Goal: Information Seeking & Learning: Check status

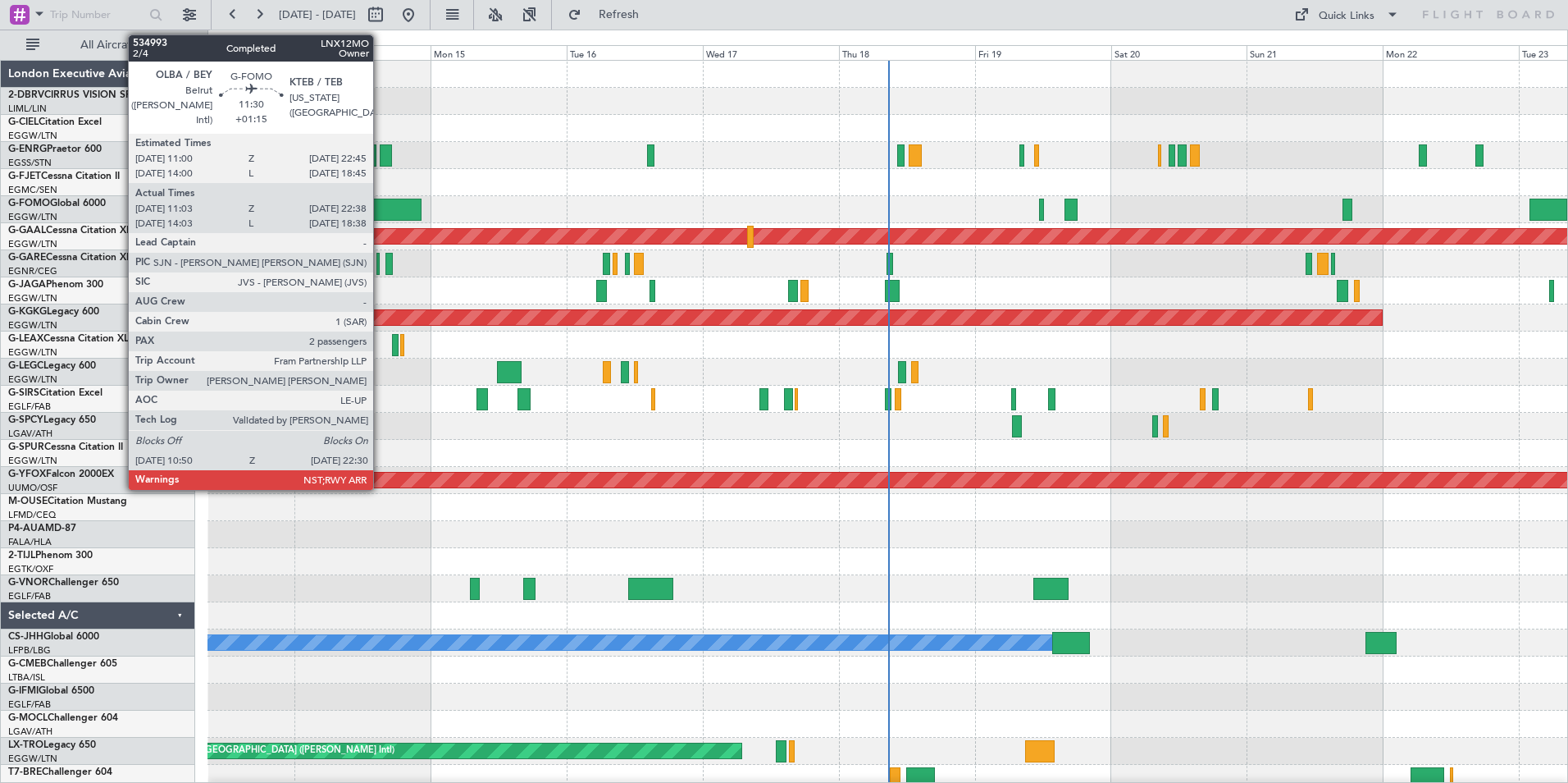
click at [380, 203] on div at bounding box center [388, 210] width 66 height 22
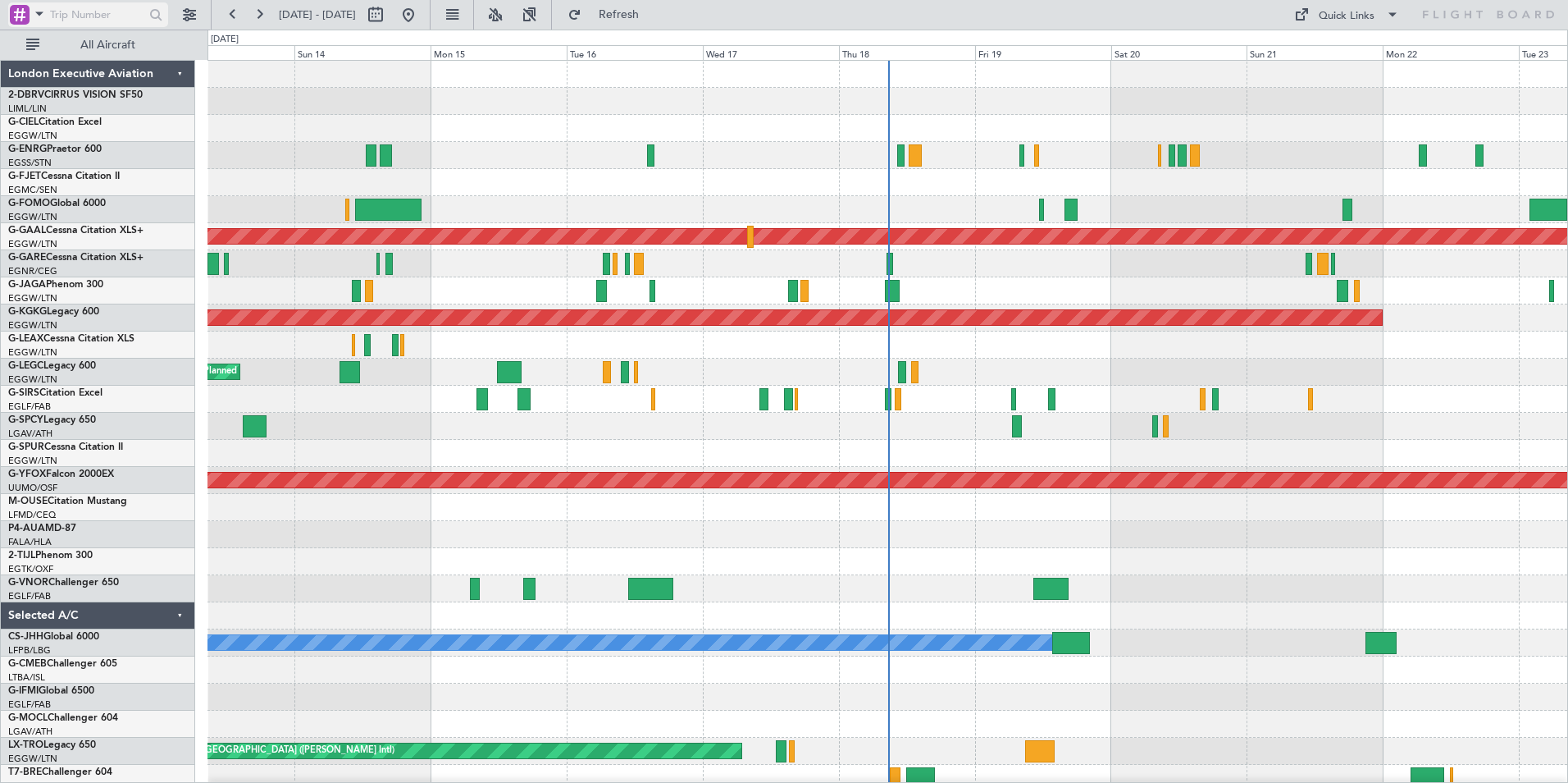
click at [41, 9] on span at bounding box center [39, 14] width 20 height 21
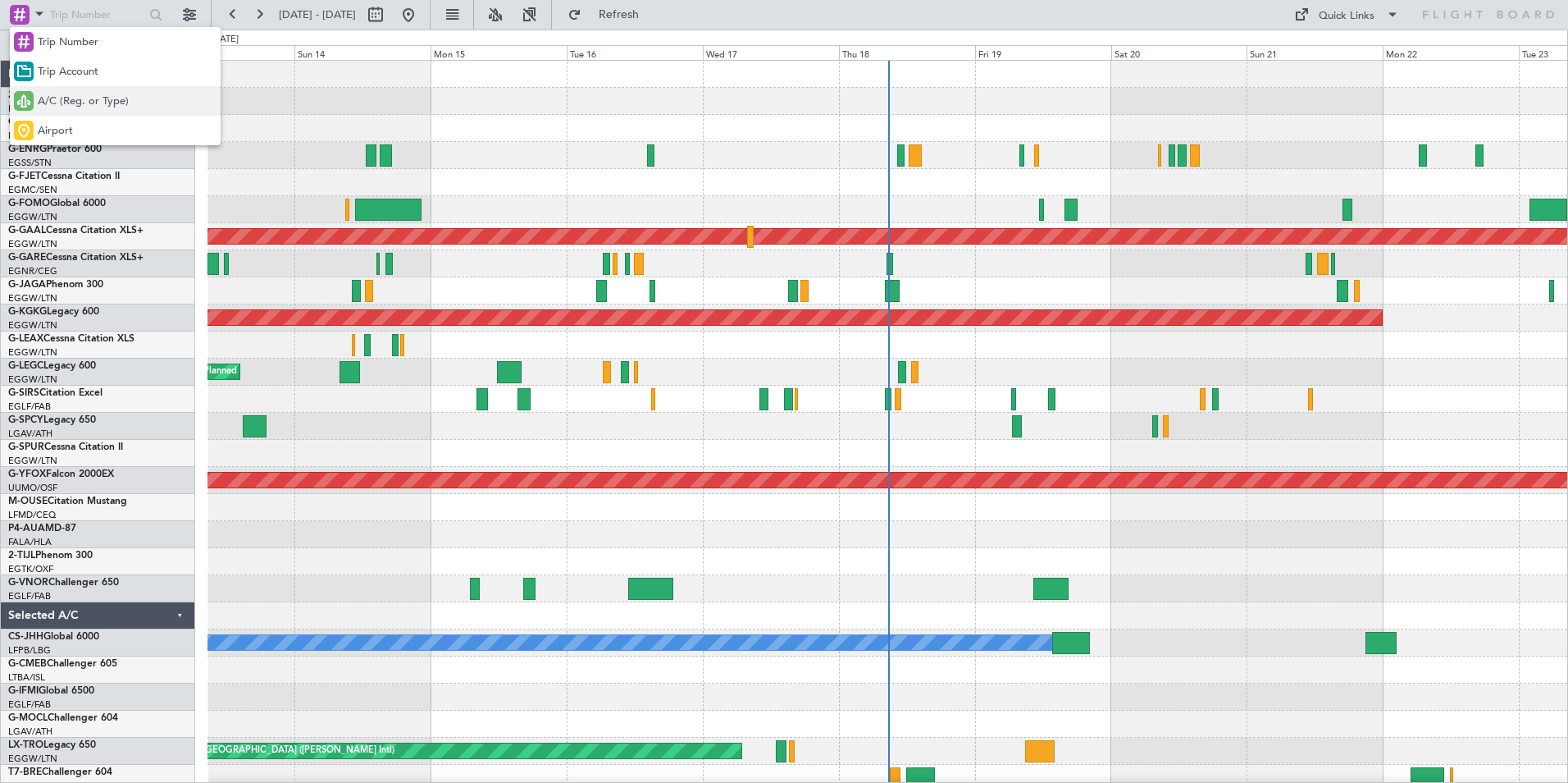
click at [66, 101] on span "A/C (Reg. or Type)" at bounding box center [83, 102] width 91 height 16
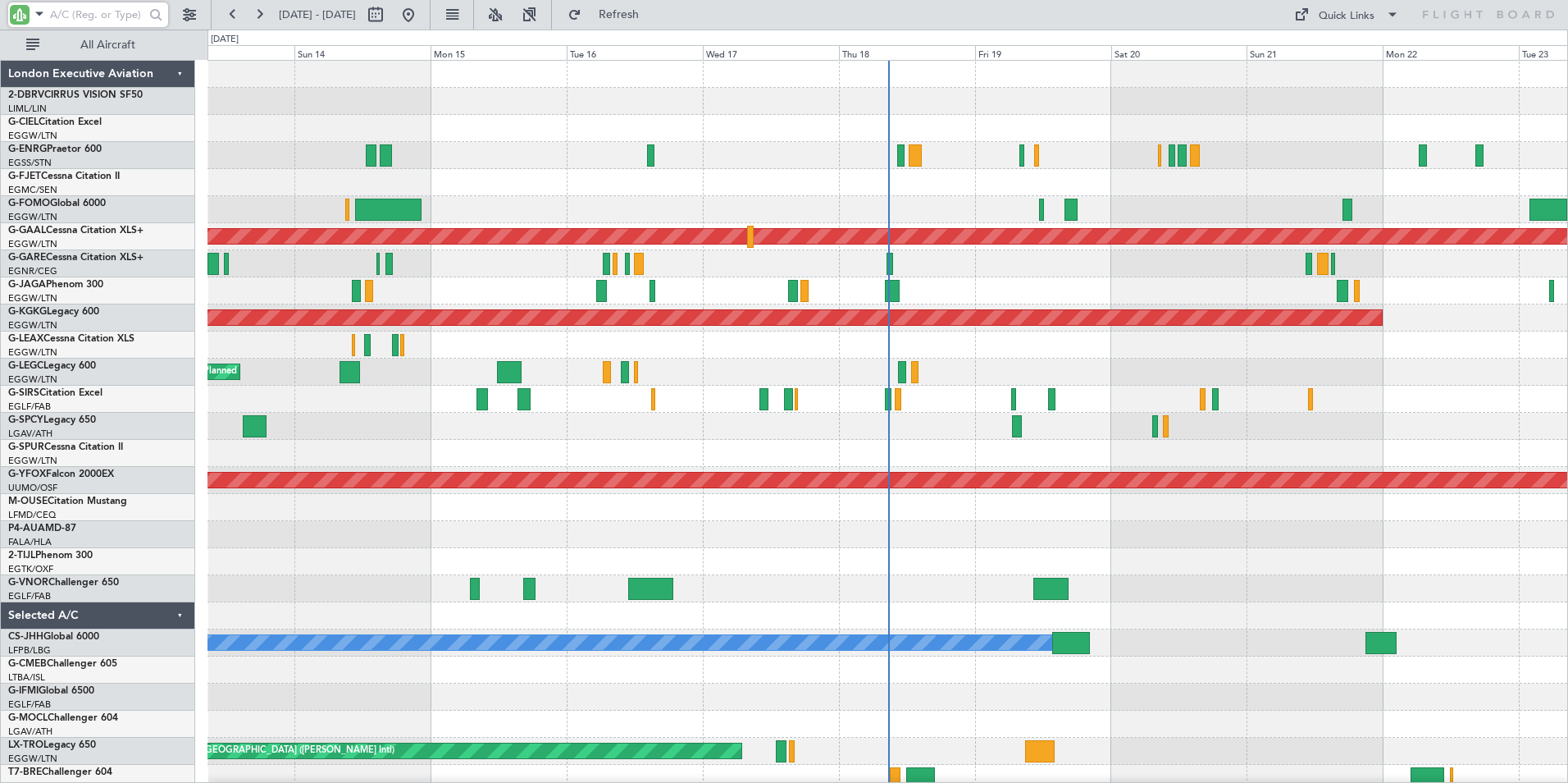
click at [87, 23] on input "text" at bounding box center [97, 15] width 95 height 25
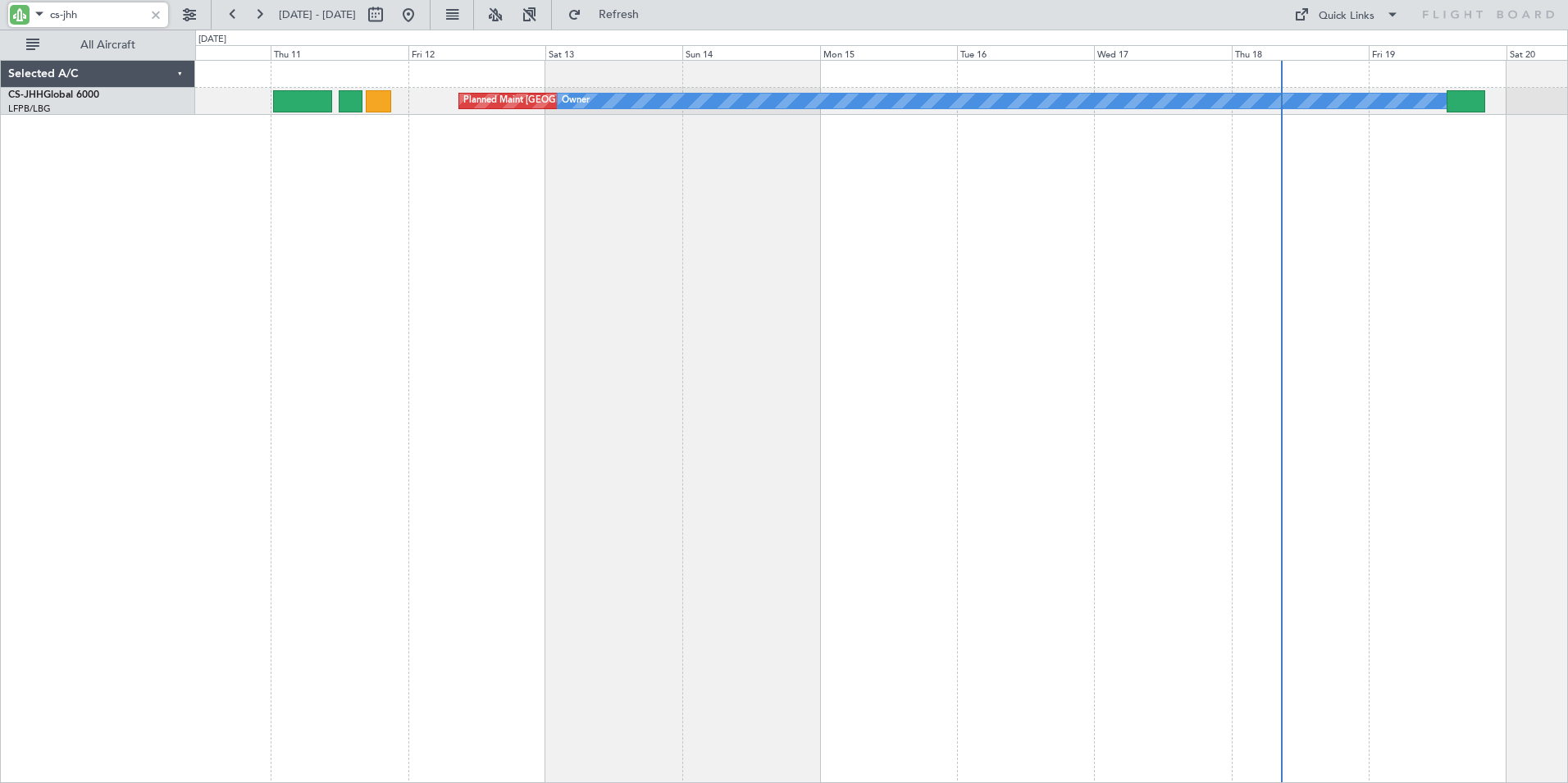
click at [804, 203] on div "Planned Maint [GEOGRAPHIC_DATA] ([GEOGRAPHIC_DATA]) Owner" at bounding box center [882, 422] width 1373 height 723
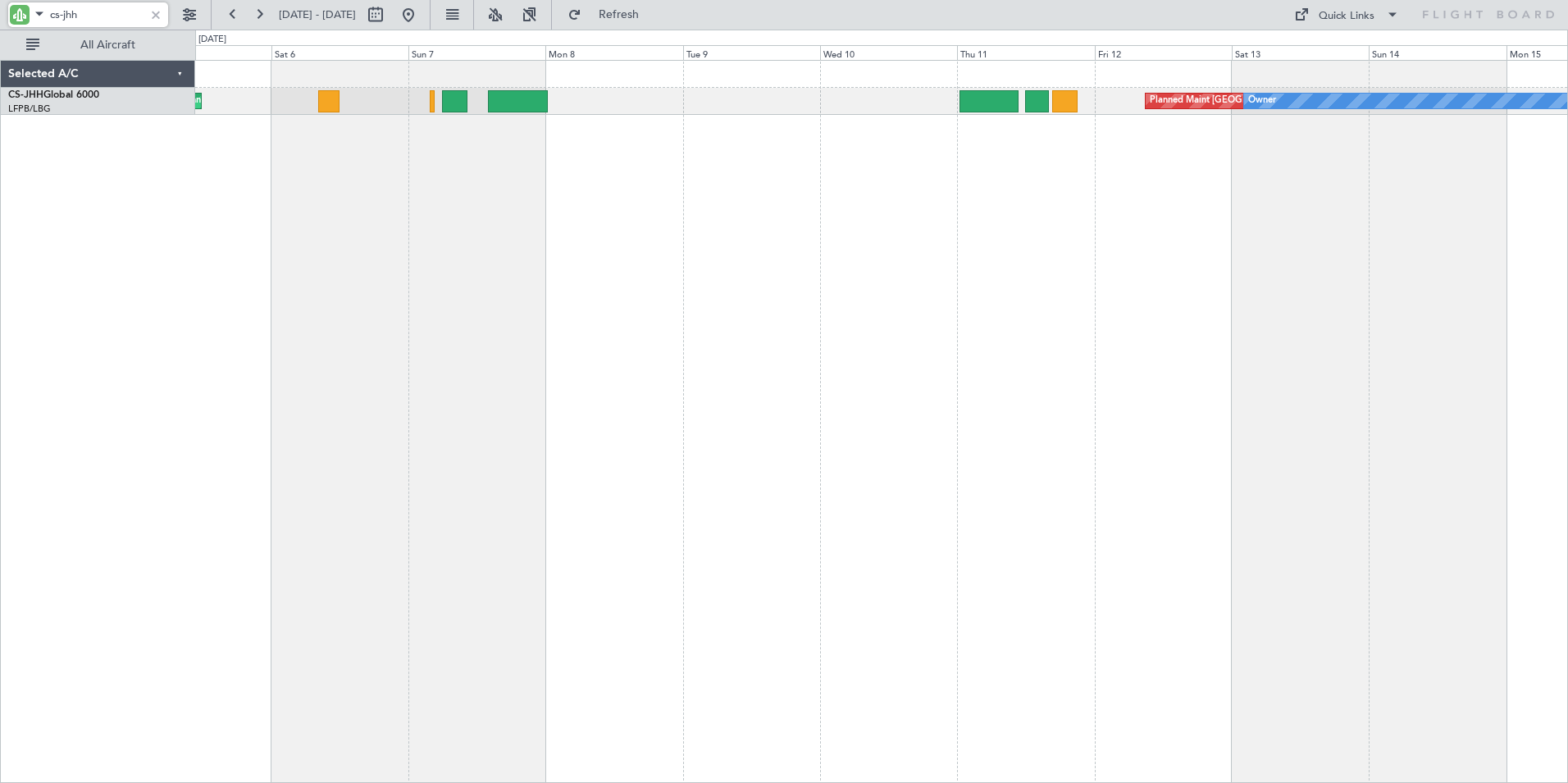
click at [1170, 207] on div "Planned Maint [GEOGRAPHIC_DATA] ([GEOGRAPHIC_DATA]) Owner Planned Maint [GEOGRA…" at bounding box center [882, 422] width 1373 height 723
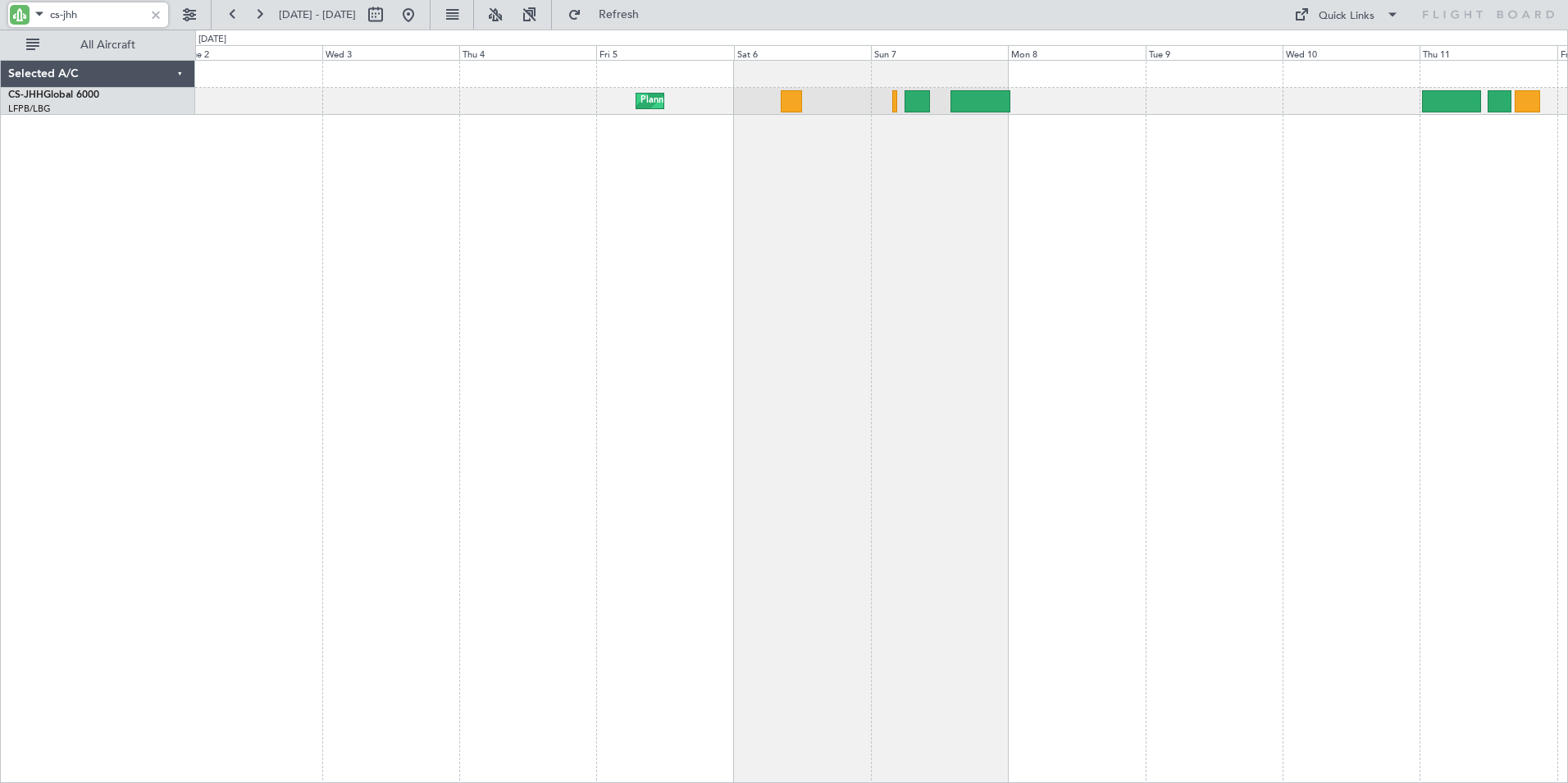
click at [918, 219] on div "Planned Maint [GEOGRAPHIC_DATA] ([GEOGRAPHIC_DATA]) Planned Maint [GEOGRAPHIC_D…" at bounding box center [882, 422] width 1373 height 723
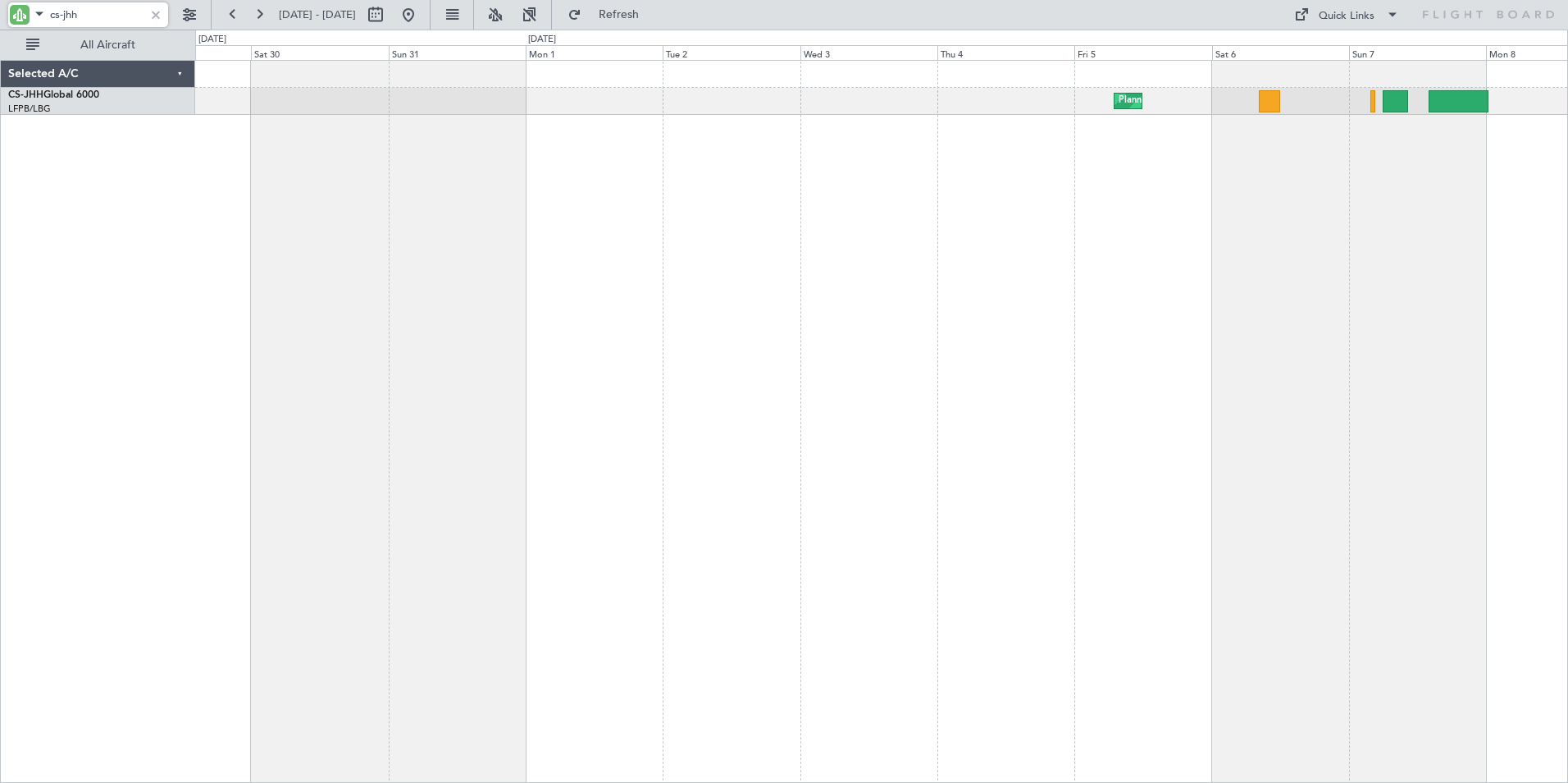
click at [985, 221] on div "Planned Maint [GEOGRAPHIC_DATA] ([GEOGRAPHIC_DATA])" at bounding box center [882, 422] width 1373 height 723
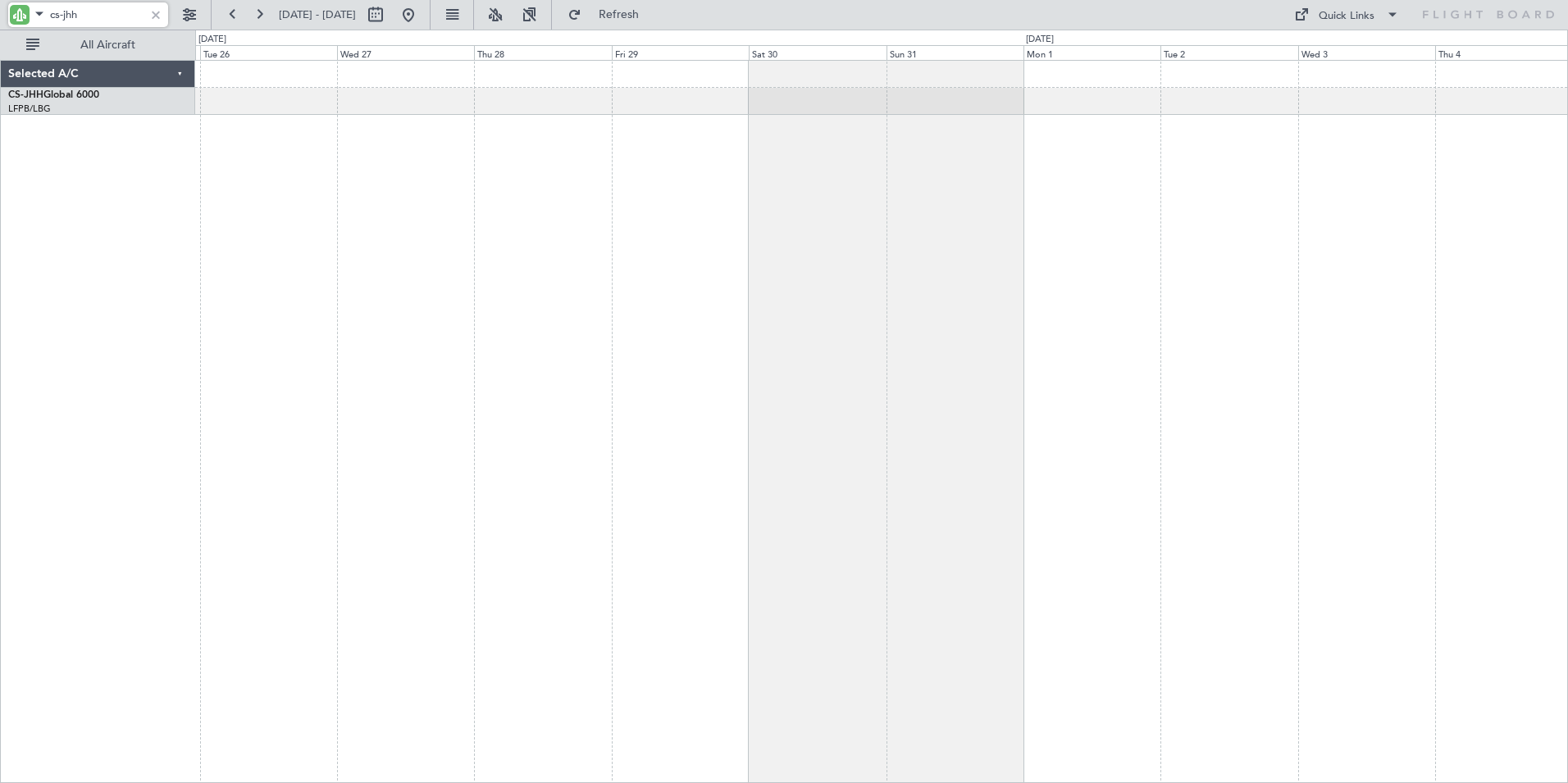
click at [1048, 222] on div "Planned Maint [GEOGRAPHIC_DATA] ([GEOGRAPHIC_DATA])" at bounding box center [882, 422] width 1373 height 723
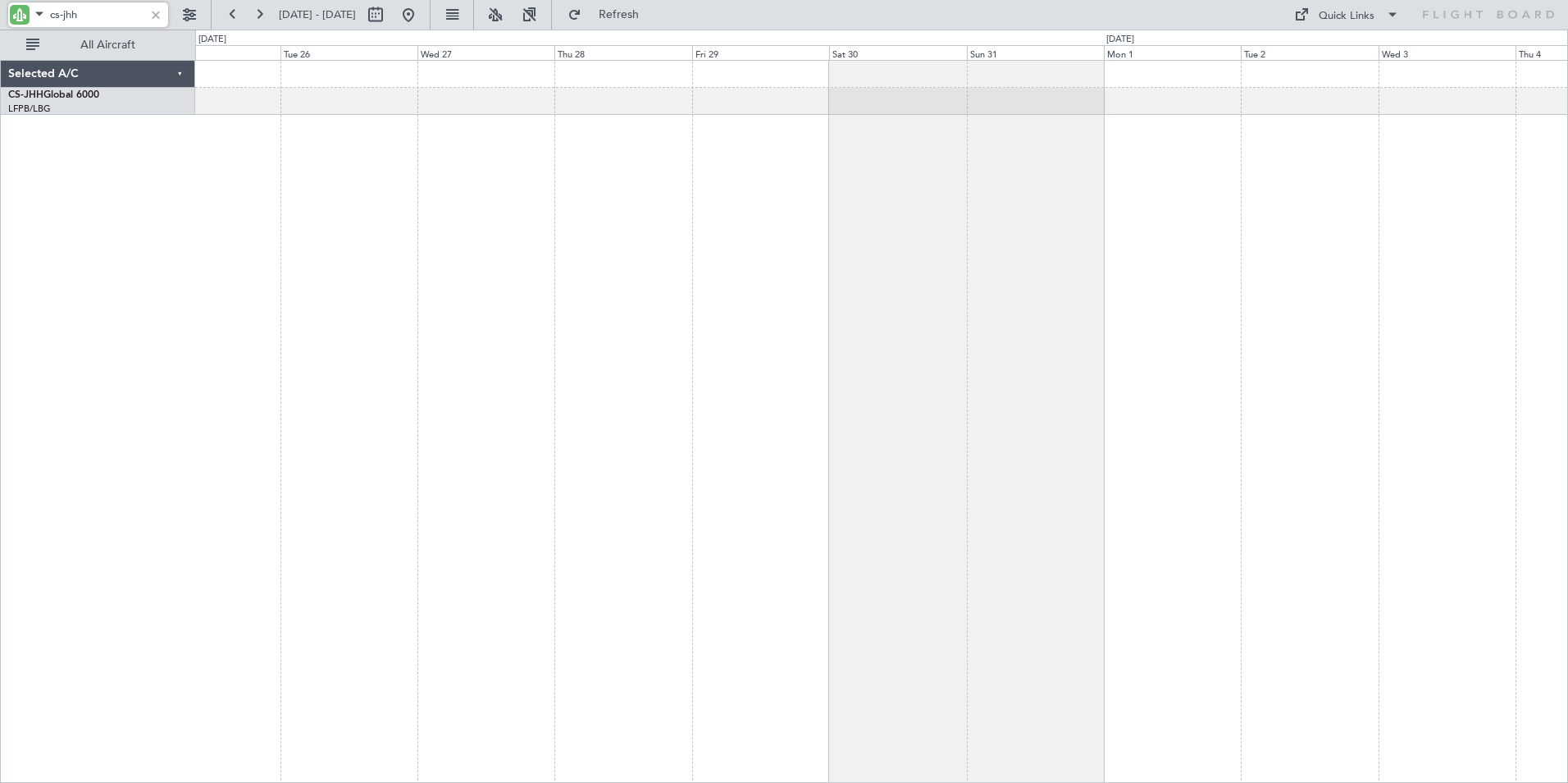
click at [1022, 220] on div "Planned Maint [GEOGRAPHIC_DATA] ([GEOGRAPHIC_DATA])" at bounding box center [882, 422] width 1373 height 723
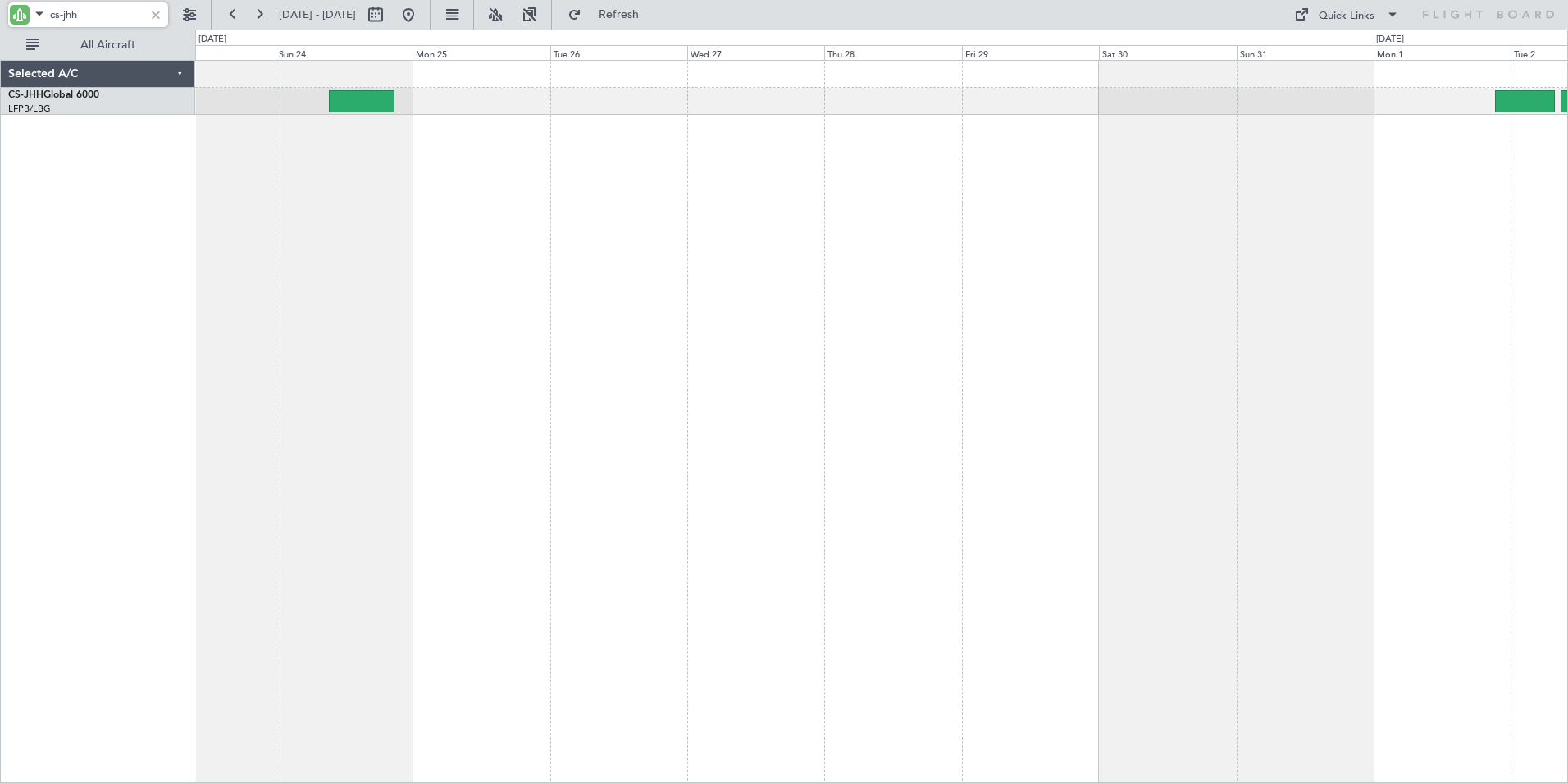
click at [594, 152] on div "Planned Maint [GEOGRAPHIC_DATA] ([GEOGRAPHIC_DATA]) Planned Maint [GEOGRAPHIC_D…" at bounding box center [882, 422] width 1373 height 723
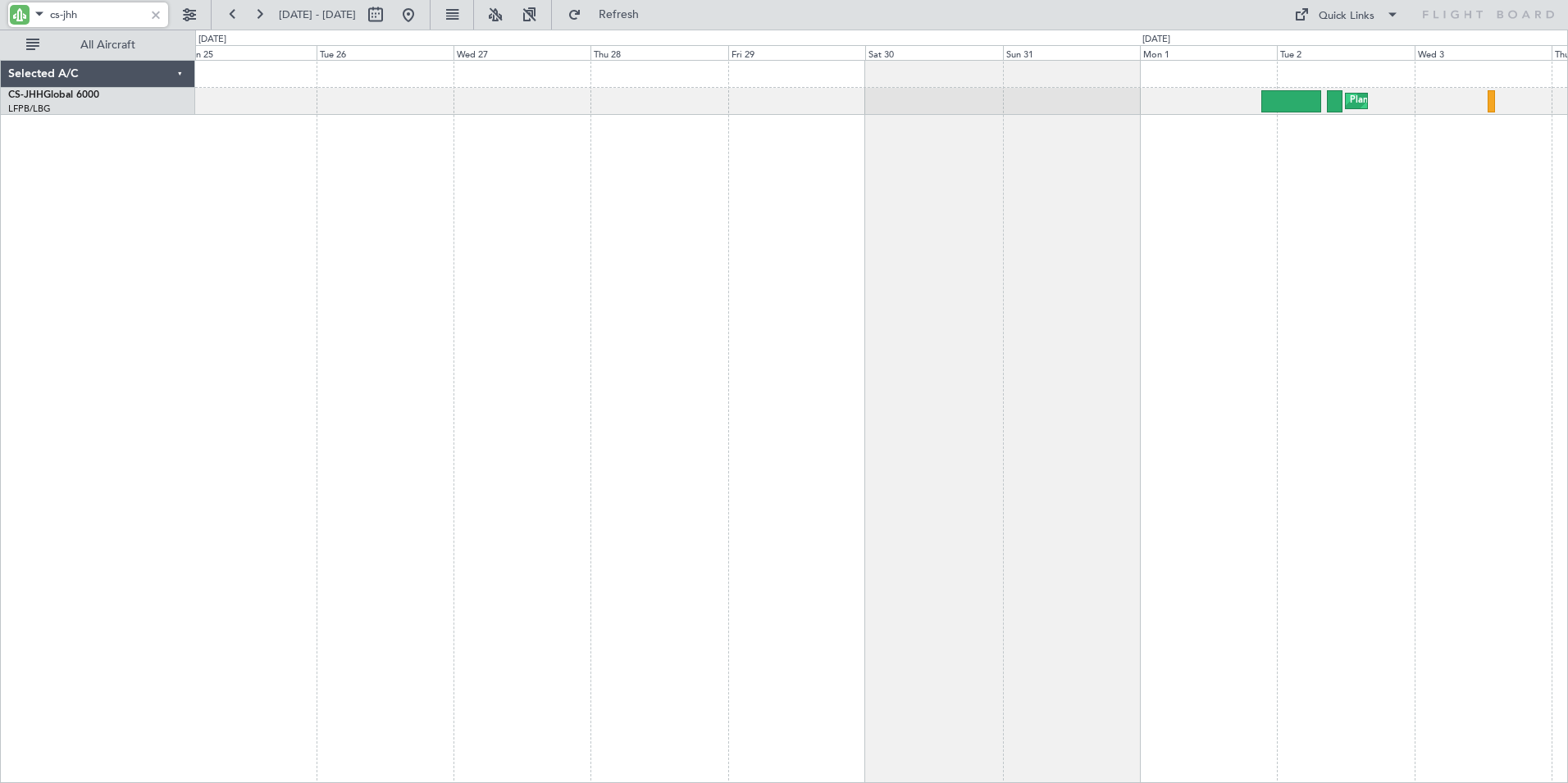
click at [782, 221] on div "Planned Maint [GEOGRAPHIC_DATA] ([GEOGRAPHIC_DATA]) Planned Maint [GEOGRAPHIC_D…" at bounding box center [882, 422] width 1373 height 723
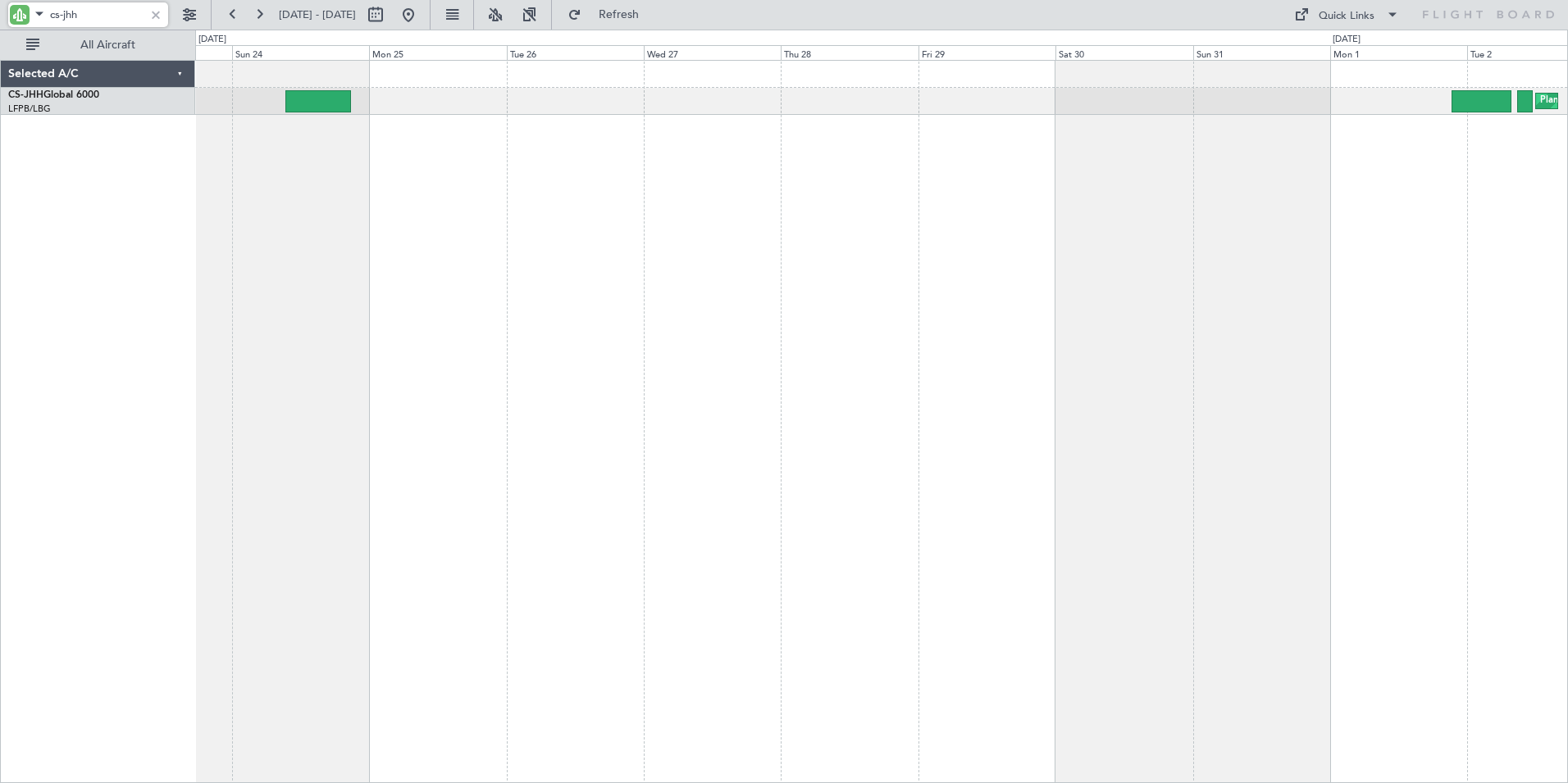
click at [1122, 204] on div "Planned Maint [GEOGRAPHIC_DATA] ([GEOGRAPHIC_DATA]) Planned Maint [GEOGRAPHIC_D…" at bounding box center [882, 422] width 1373 height 723
drag, startPoint x: 94, startPoint y: 14, endPoint x: 5, endPoint y: 6, distance: 89.4
click at [5, 6] on div "cs-jhh" at bounding box center [105, 15] width 211 height 29
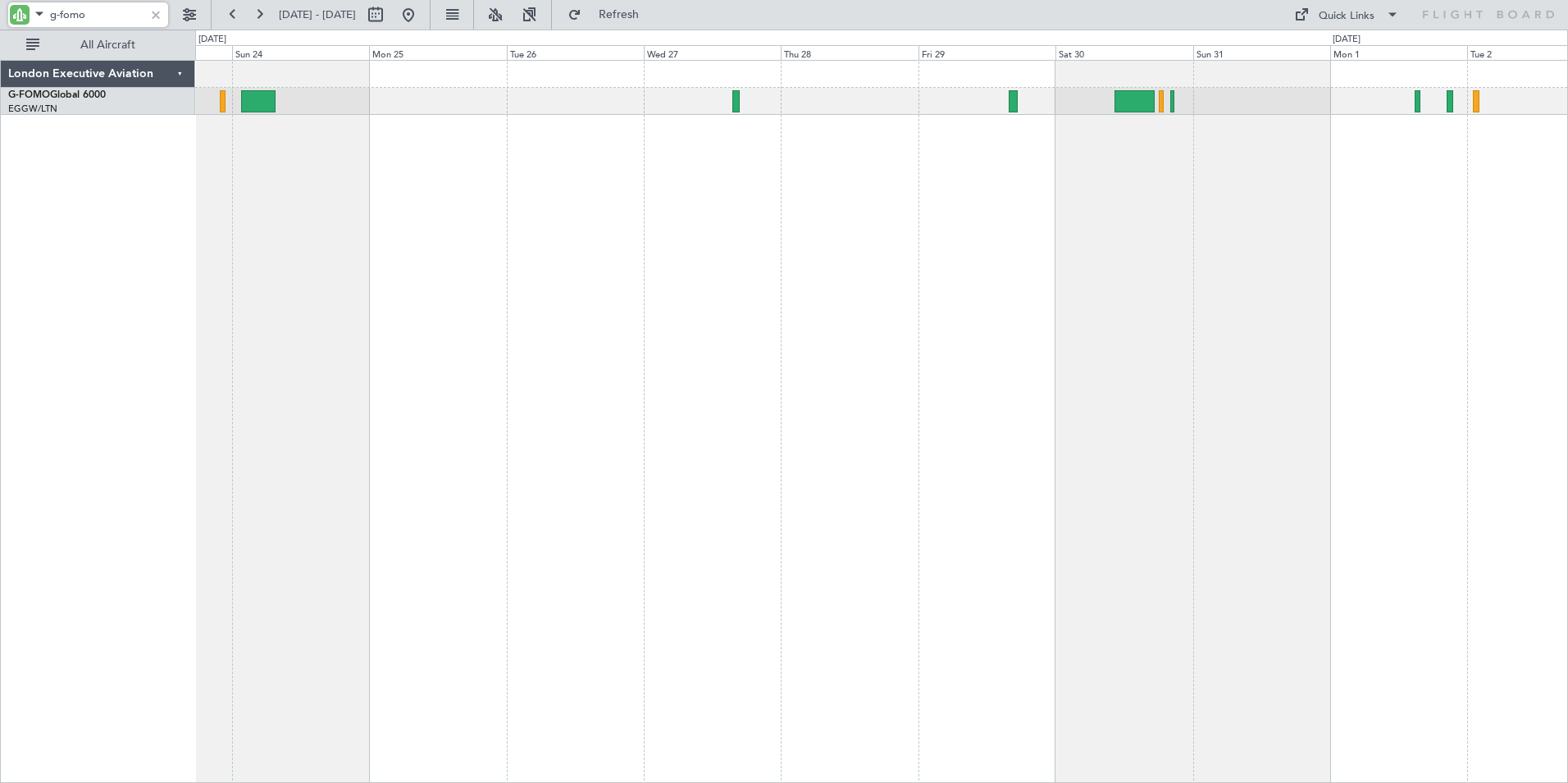
type input "g-fomo"
click at [236, 13] on button at bounding box center [233, 15] width 27 height 27
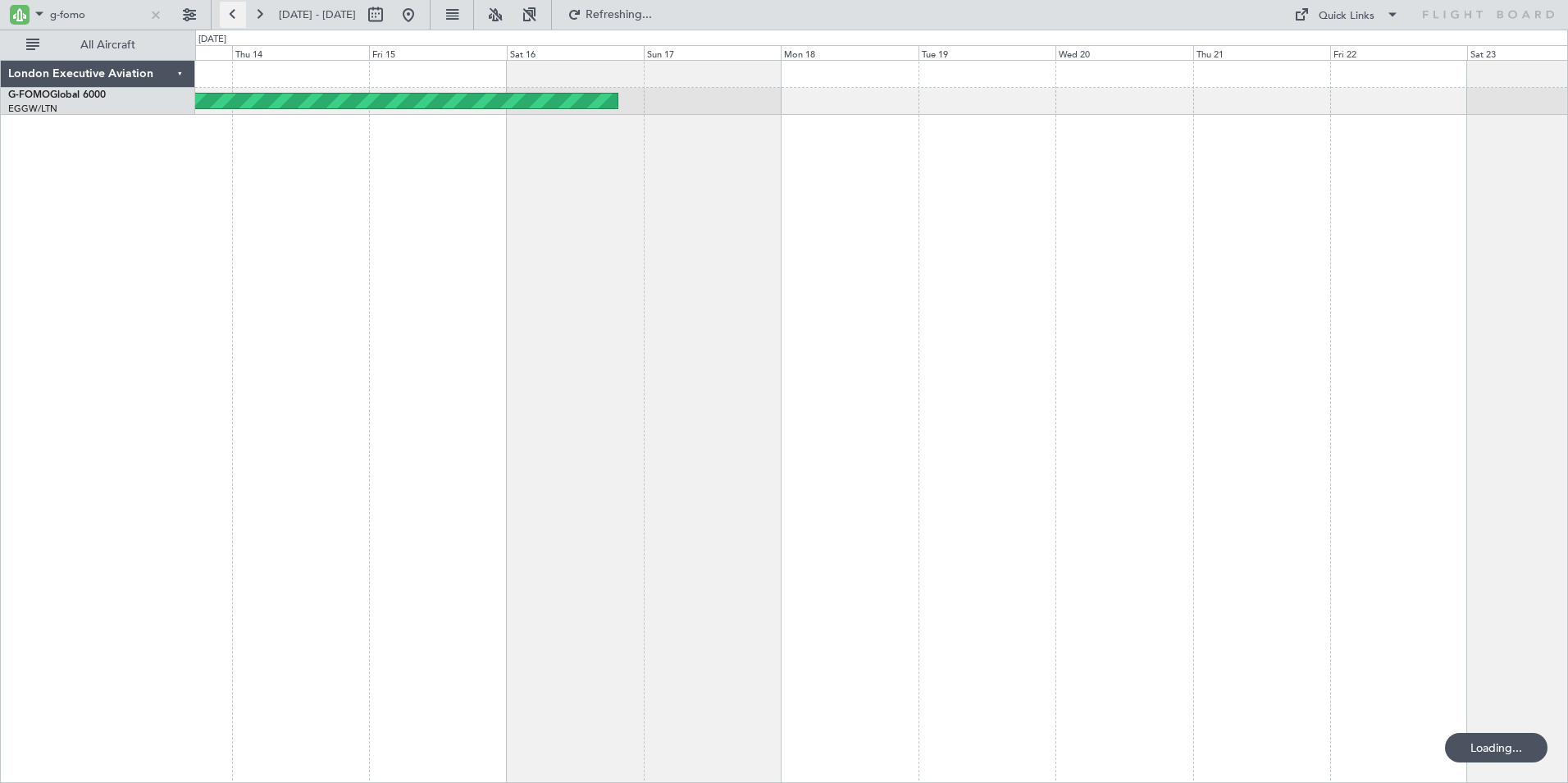
click at [236, 13] on button at bounding box center [233, 15] width 27 height 27
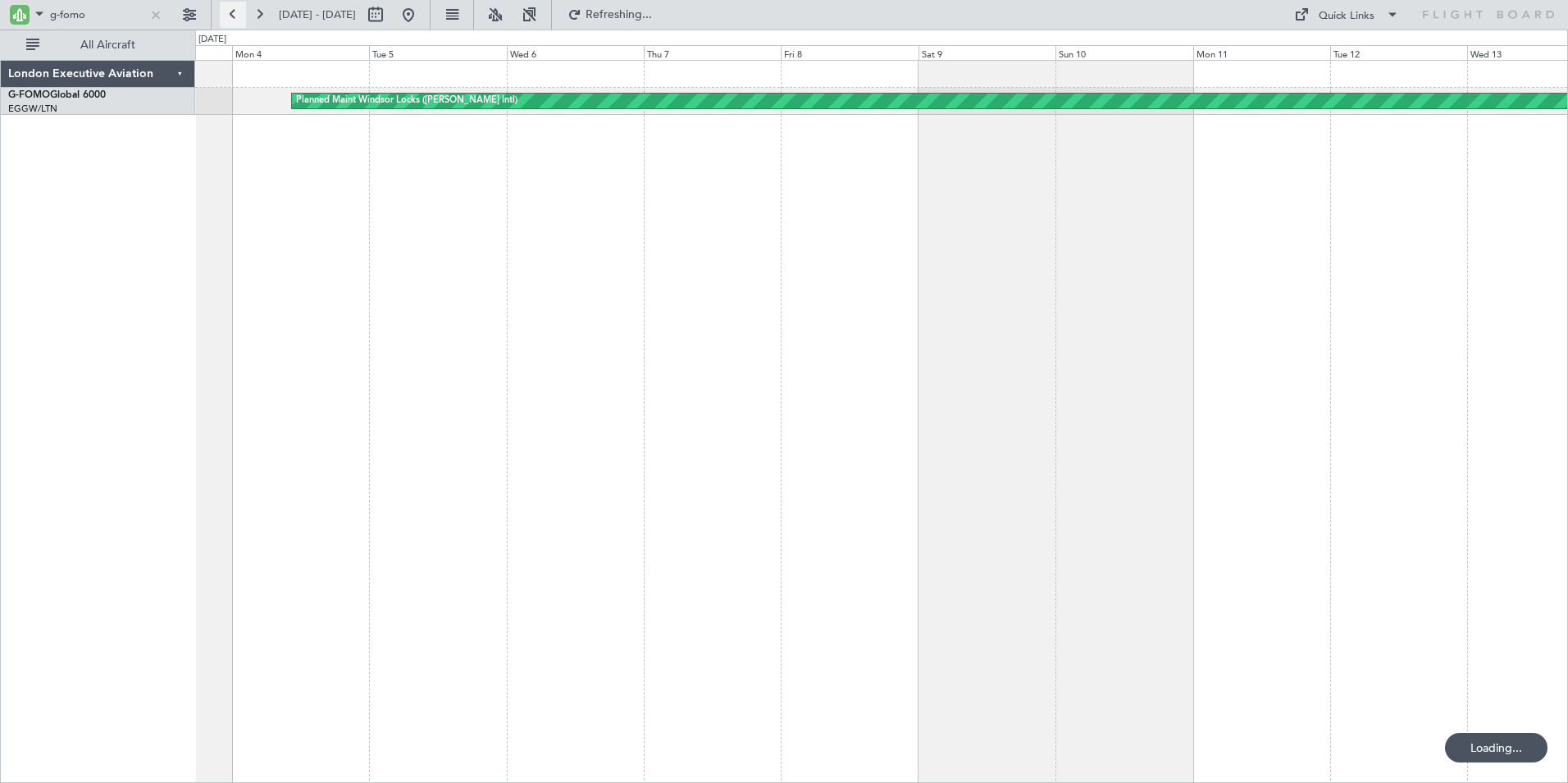
click at [236, 13] on button at bounding box center [233, 15] width 27 height 27
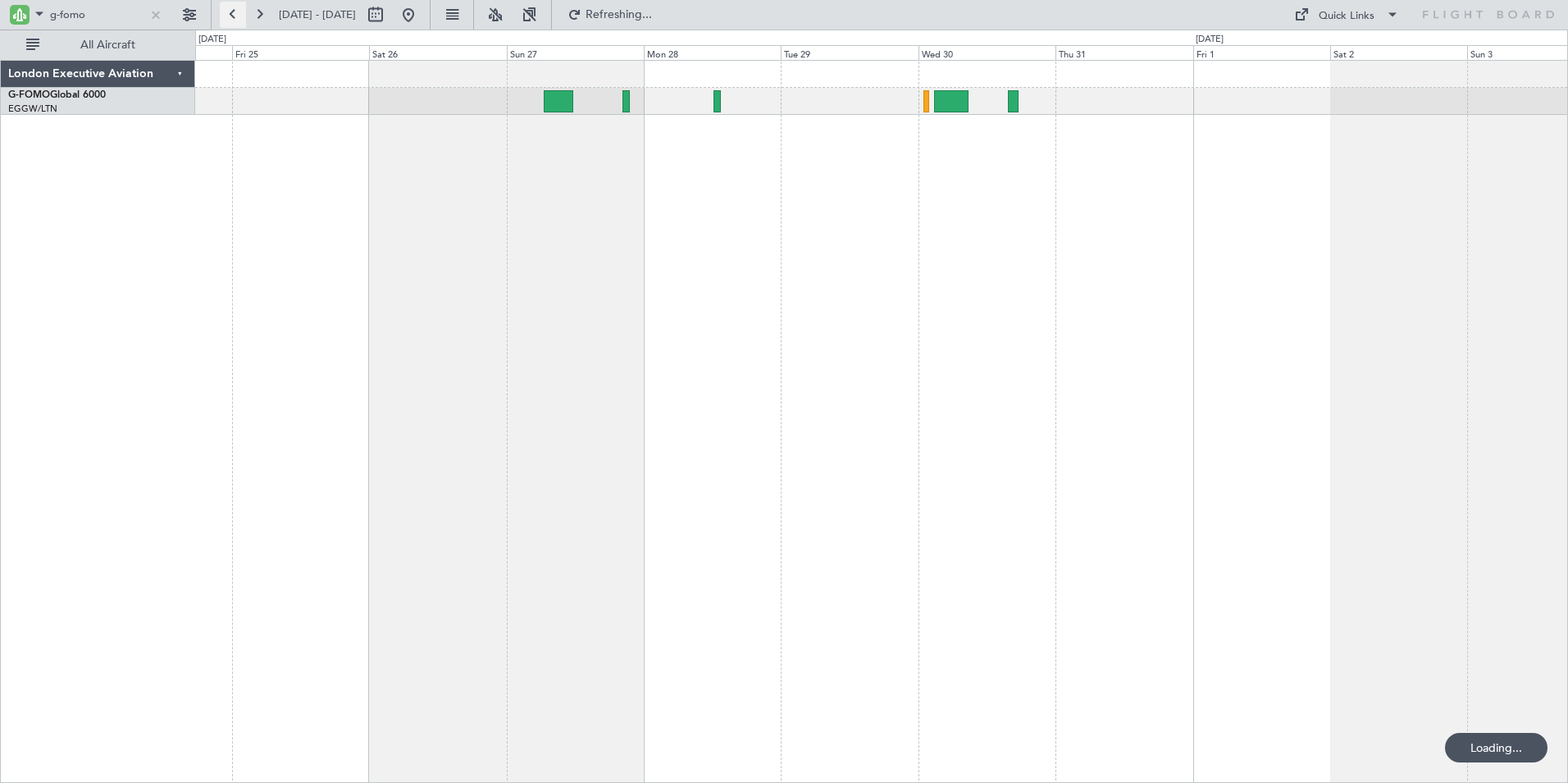
click at [236, 13] on button at bounding box center [233, 15] width 27 height 27
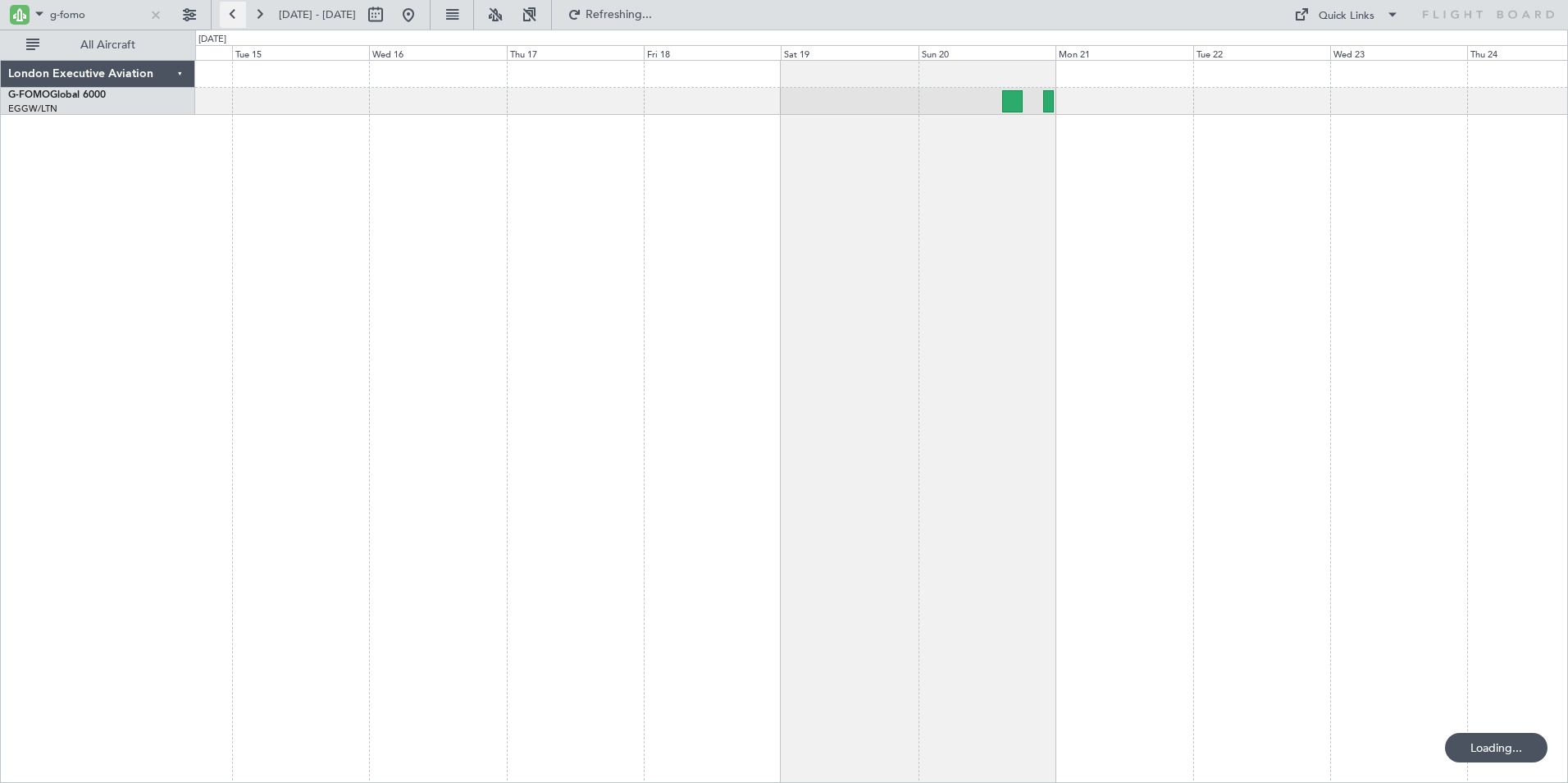
click at [236, 13] on button at bounding box center [233, 15] width 27 height 27
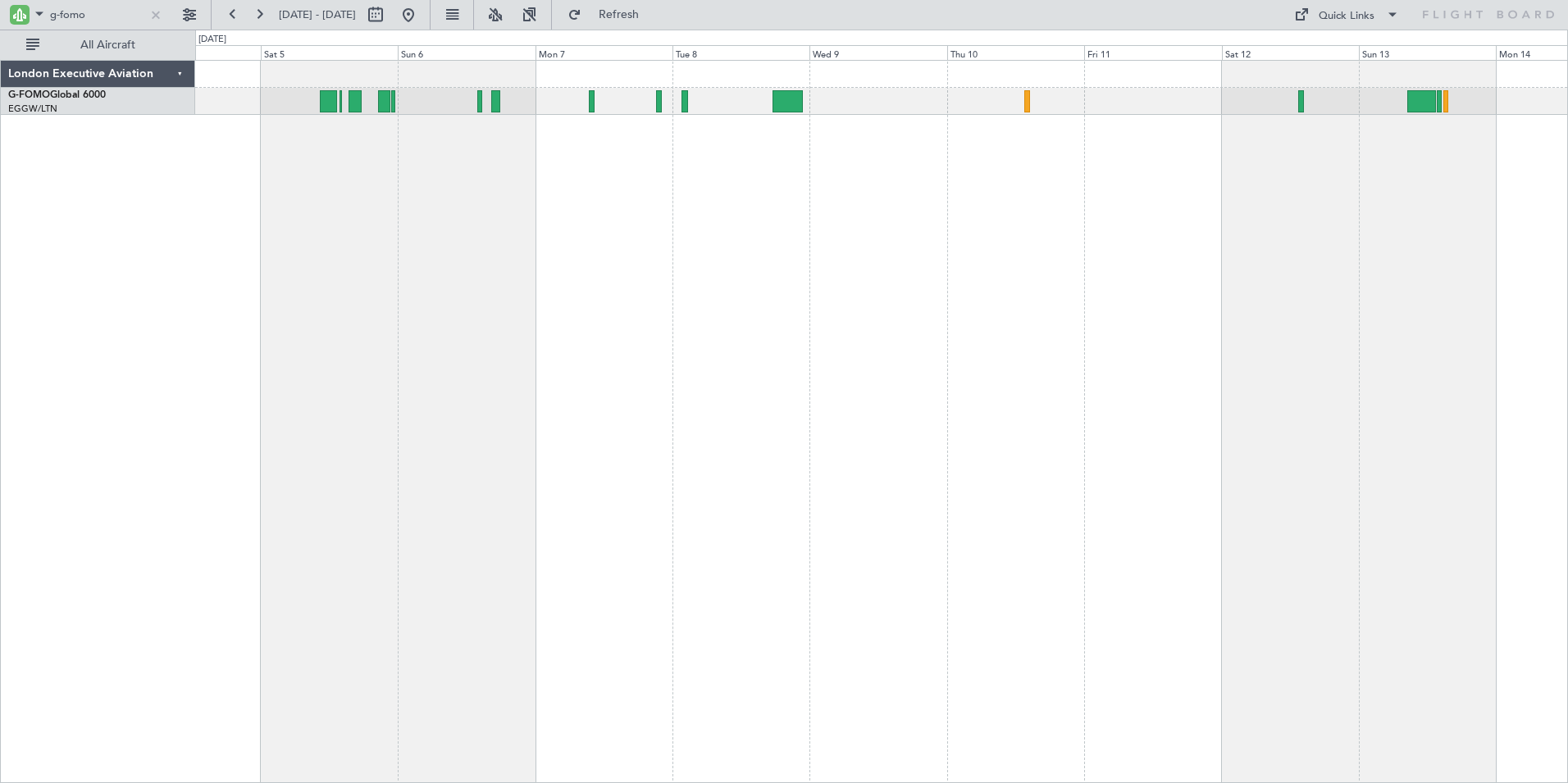
click at [666, 178] on div "Unplanned Maint [US_STATE] ([GEOGRAPHIC_DATA])" at bounding box center [882, 422] width 1373 height 723
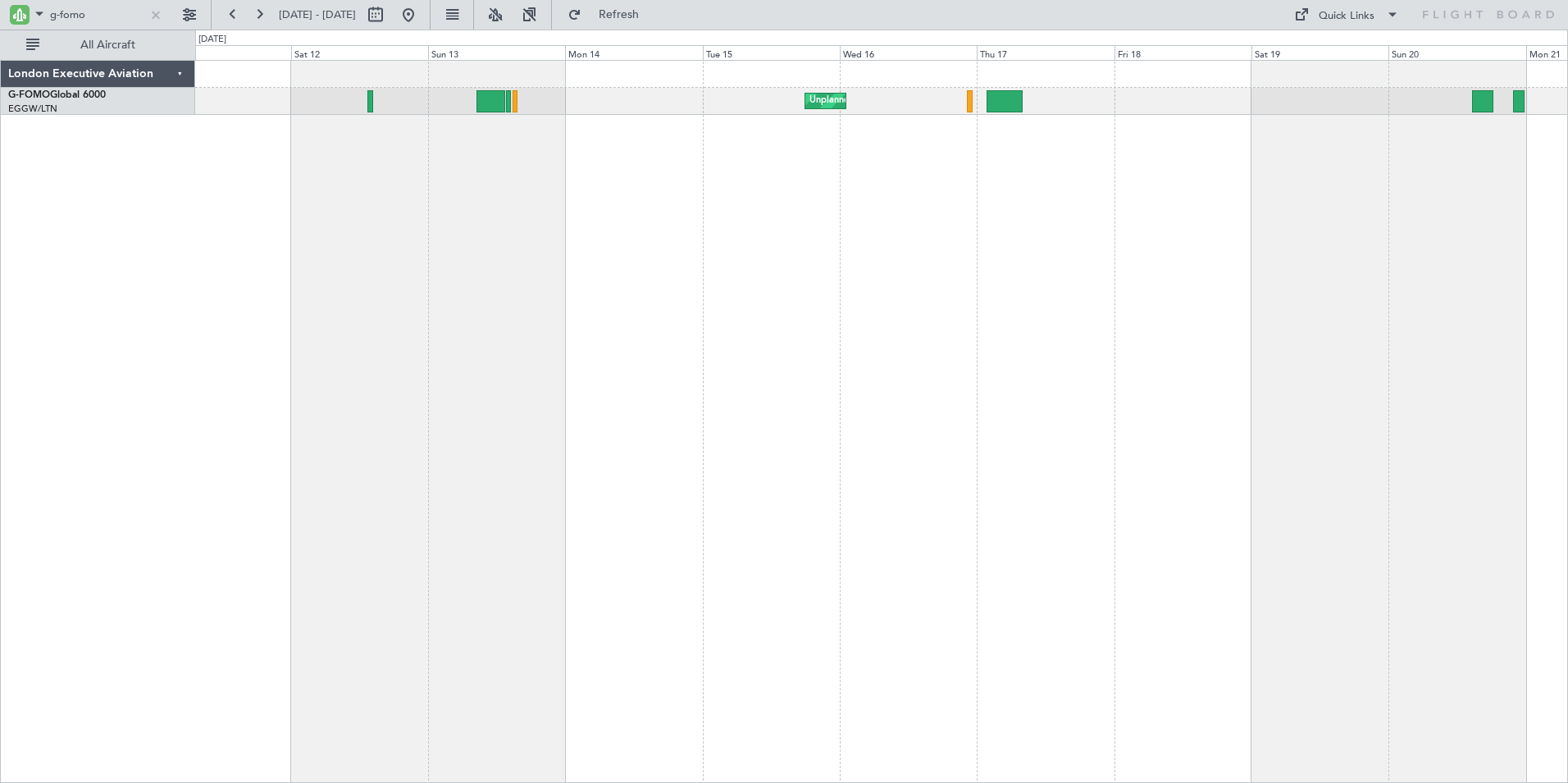
click at [48, 186] on div "Unplanned Maint [US_STATE] ([GEOGRAPHIC_DATA]) London Executive Aviation G-FOMO…" at bounding box center [784, 405] width 1568 height 753
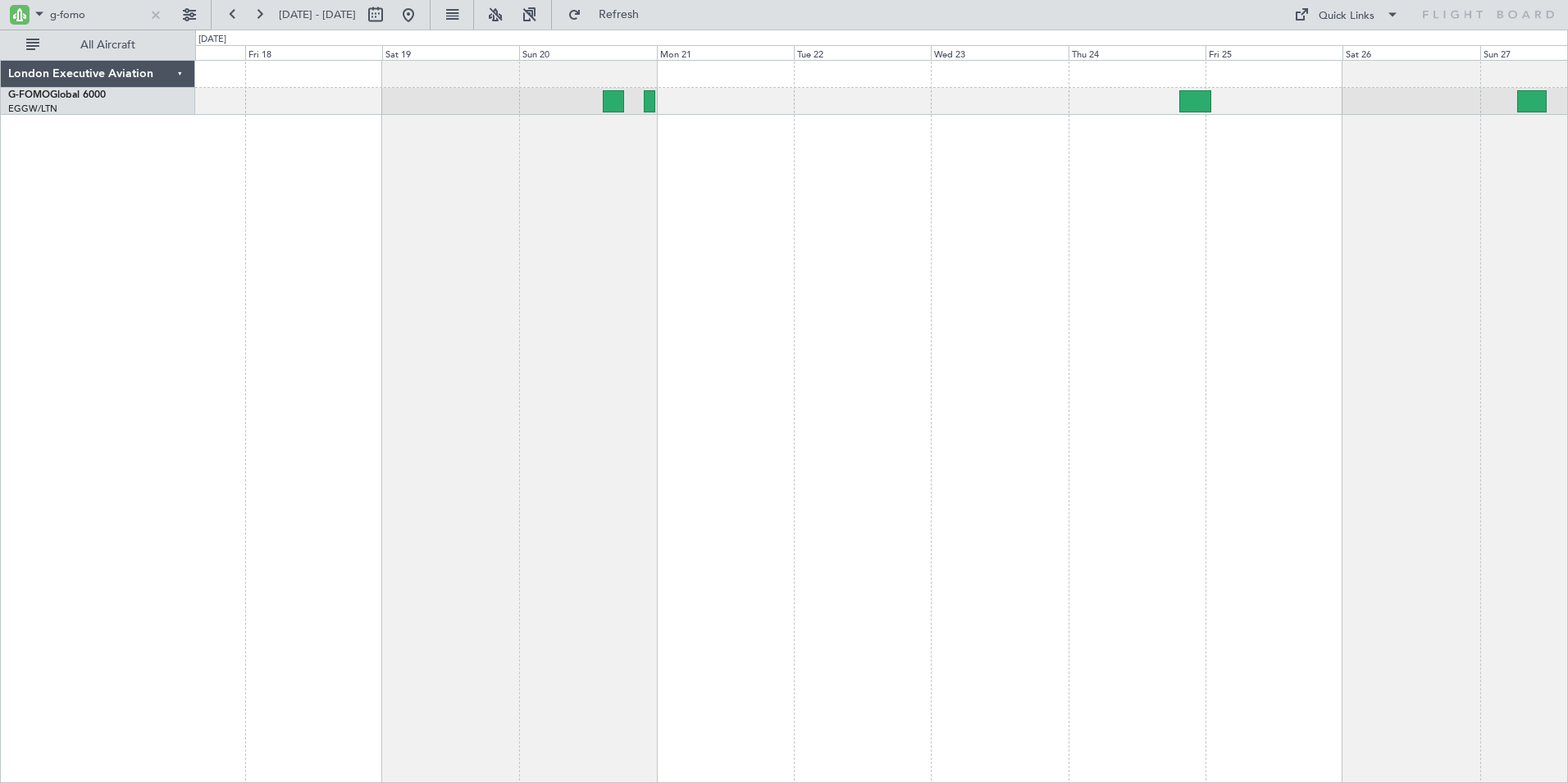
click at [176, 181] on div "Unplanned Maint [US_STATE] ([GEOGRAPHIC_DATA]) London Executive Aviation G-FOMO…" at bounding box center [784, 405] width 1568 height 753
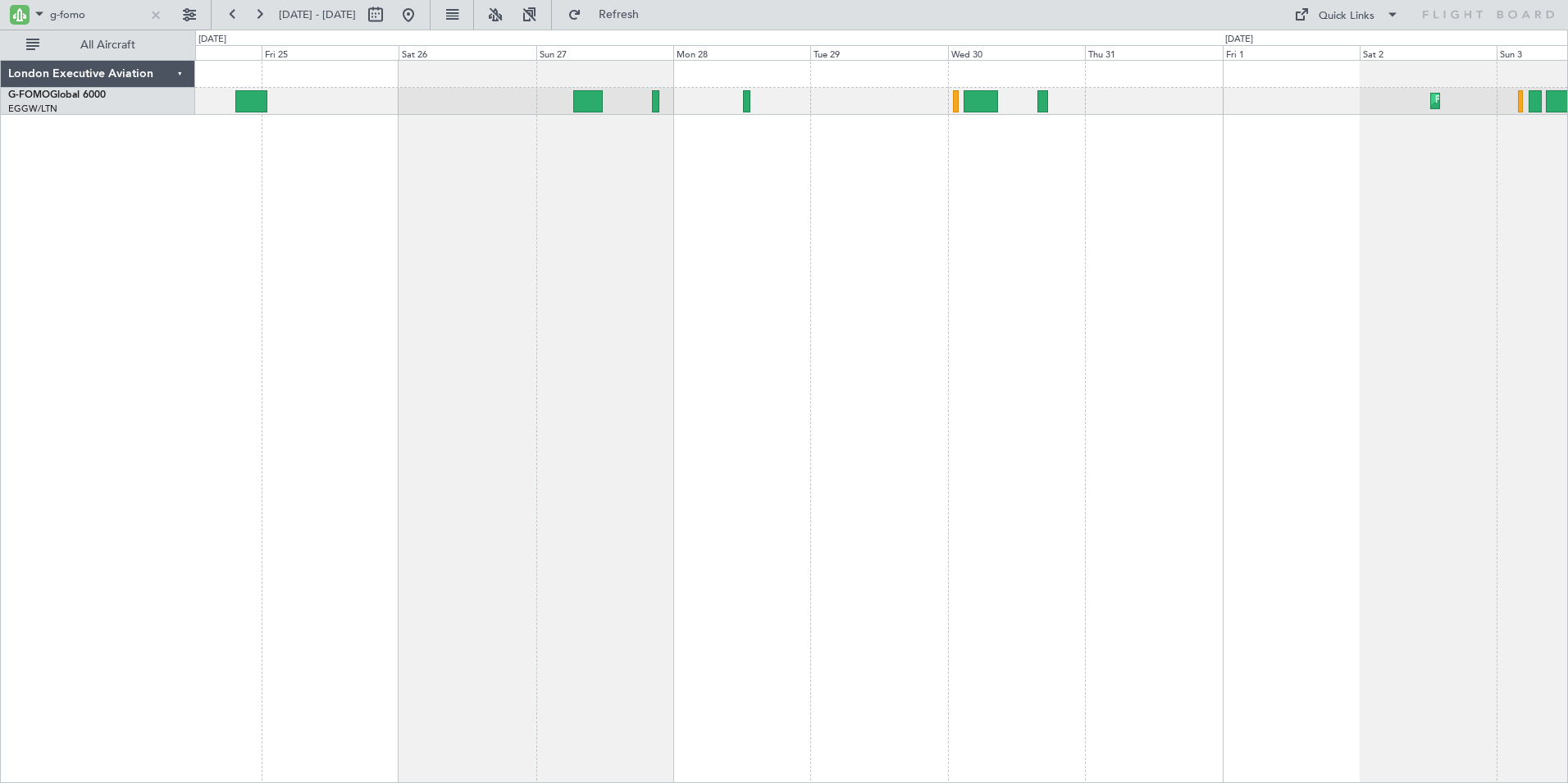
click at [231, 199] on div "Planned Maint [GEOGRAPHIC_DATA] Planned Maint Windsor Locks ([PERSON_NAME] Intl)" at bounding box center [882, 422] width 1373 height 723
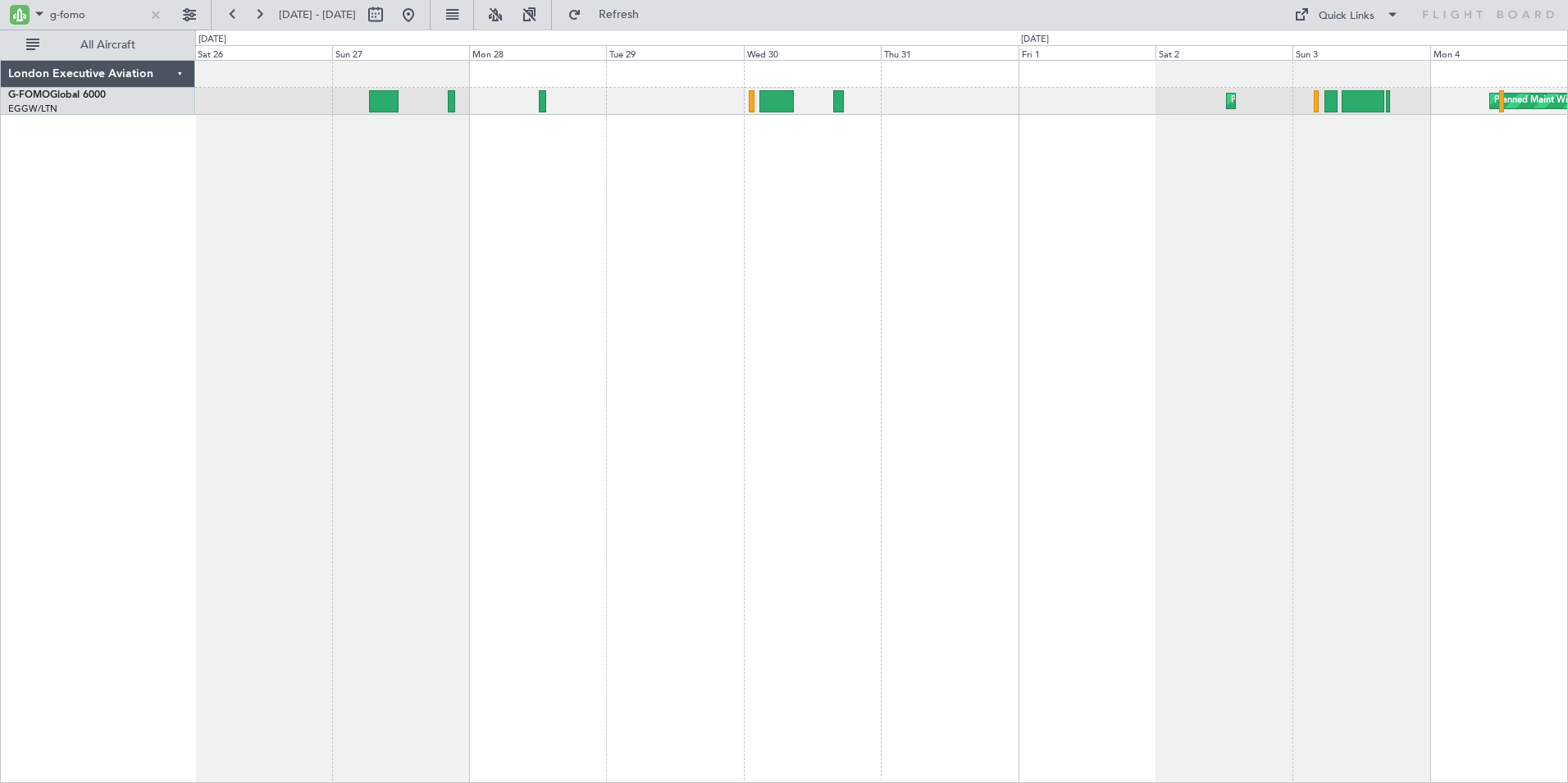
click at [942, 225] on div "Planned Maint [GEOGRAPHIC_DATA] Planned Maint Windsor Locks ([PERSON_NAME] Intl)" at bounding box center [882, 422] width 1373 height 723
click at [162, 226] on div "Planned Maint Windsor Locks ([PERSON_NAME] Intl) Planned Maint [GEOGRAPHIC_DATA…" at bounding box center [784, 405] width 1568 height 753
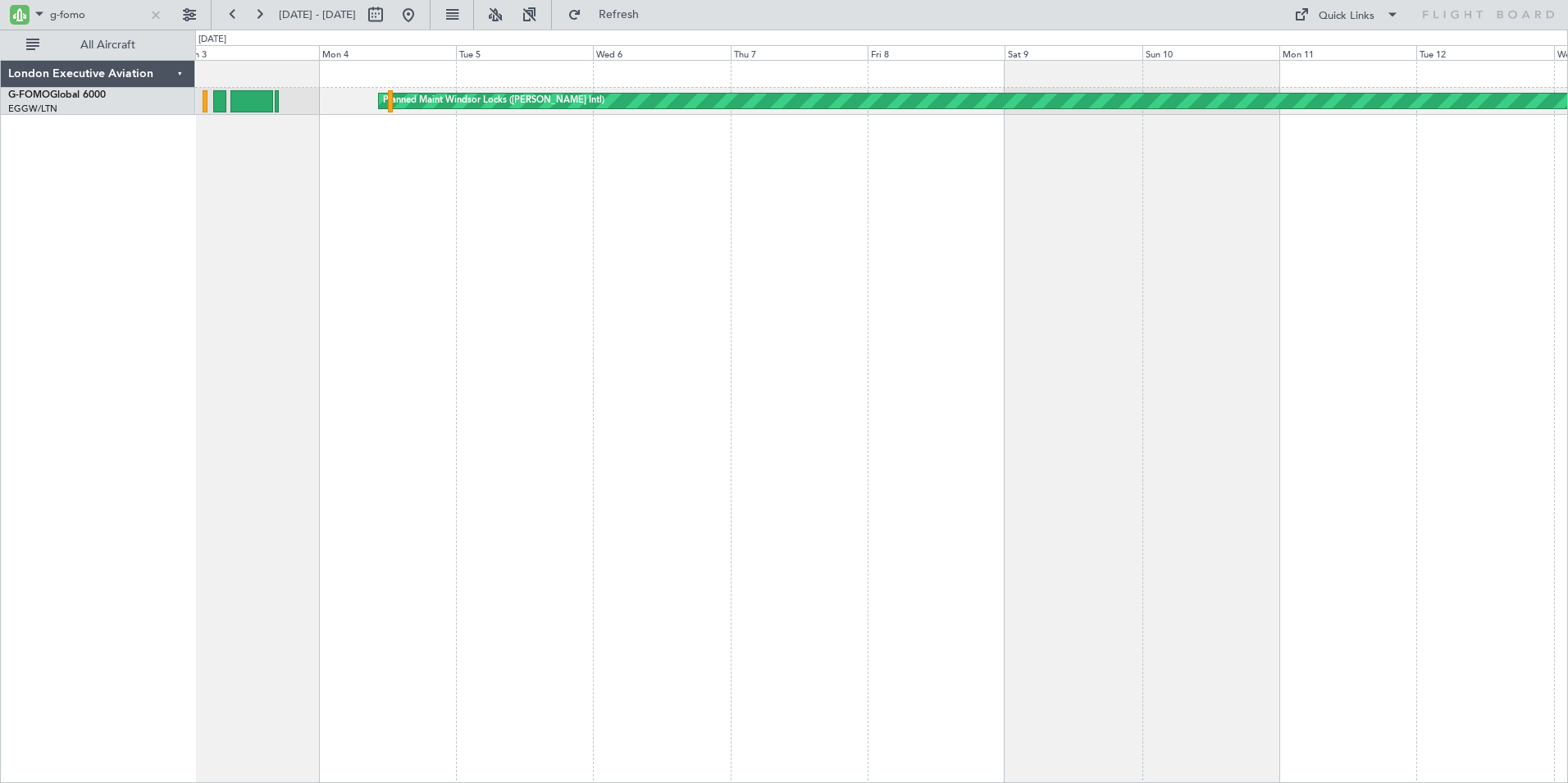
click at [341, 250] on div "Planned Maint Windsor Locks ([PERSON_NAME] Intl) Planned Maint [GEOGRAPHIC_DATA]" at bounding box center [882, 422] width 1373 height 723
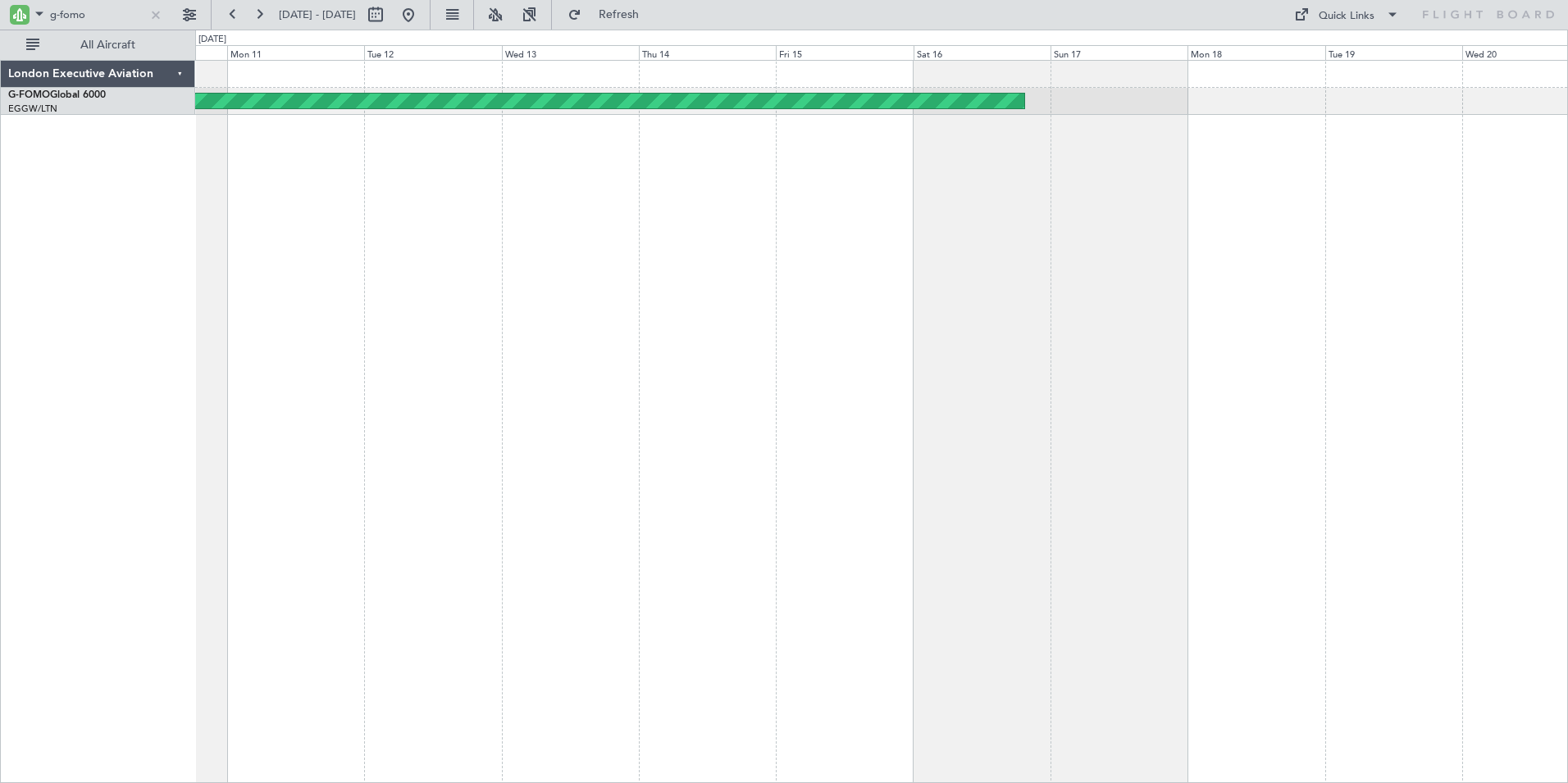
click at [521, 244] on div "Planned Maint Windsor Locks ([PERSON_NAME] Intl)" at bounding box center [882, 422] width 1373 height 723
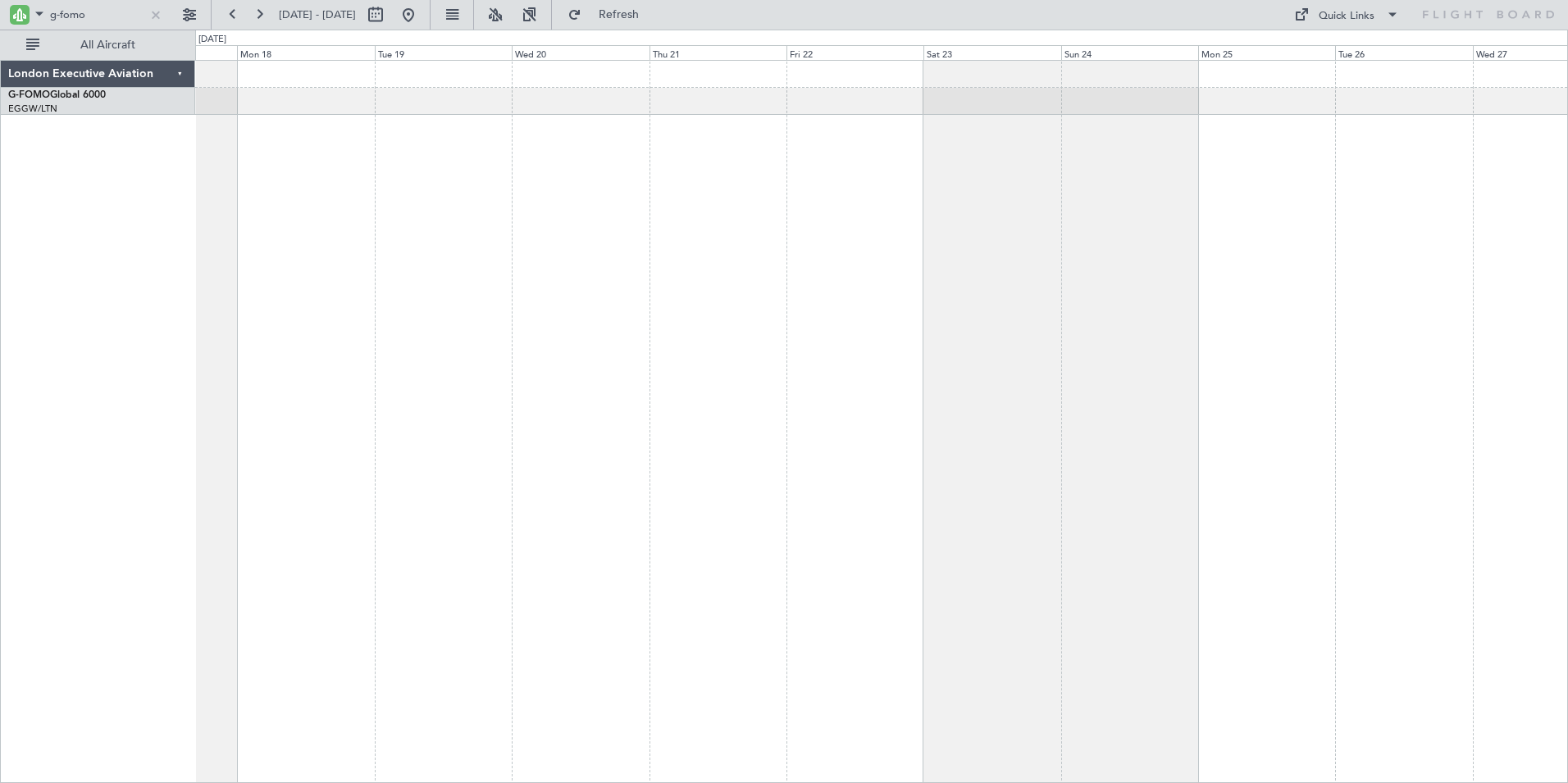
click at [349, 235] on div "Planned Maint Windsor Locks ([PERSON_NAME] Intl)" at bounding box center [882, 422] width 1373 height 723
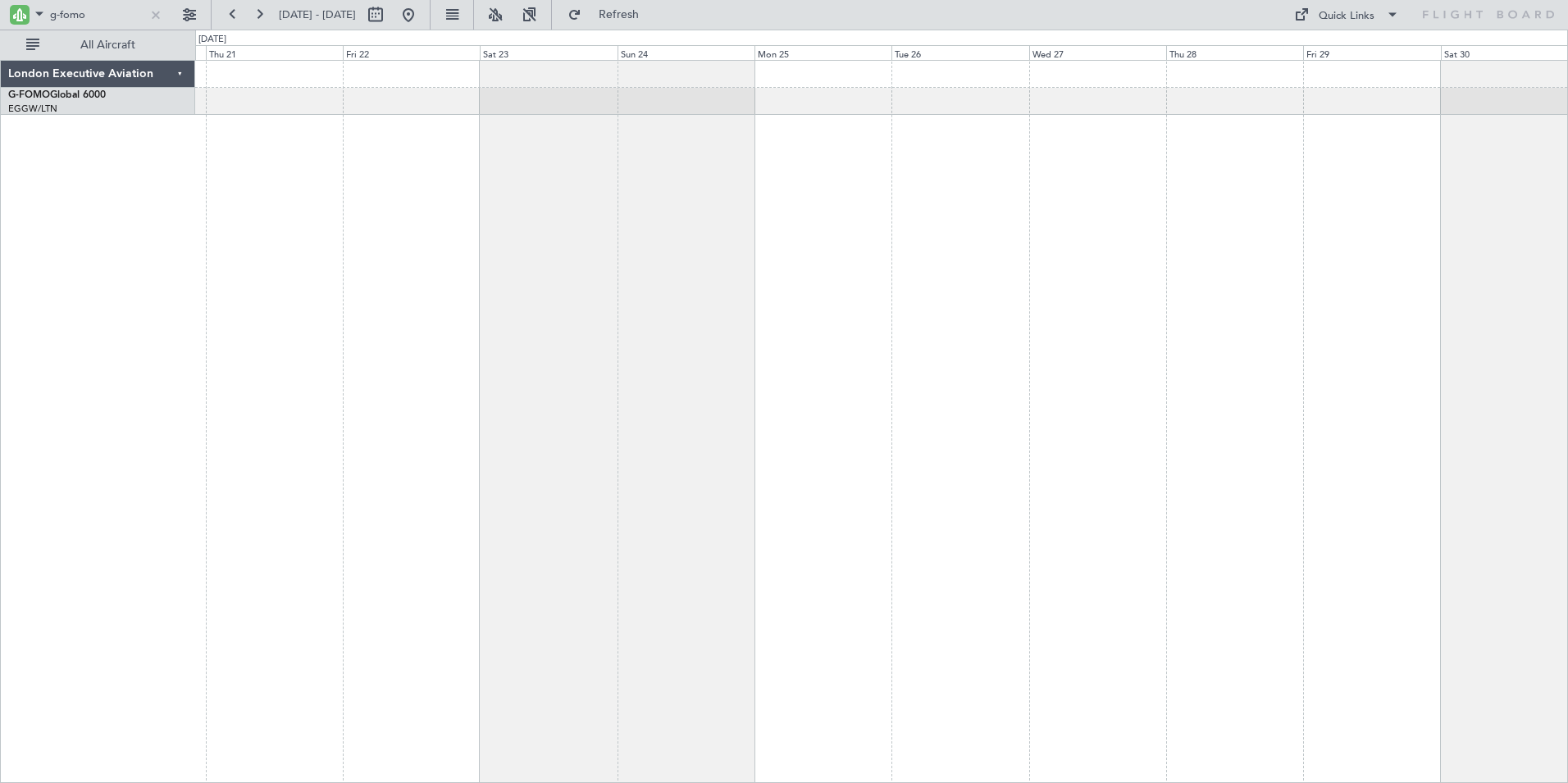
click at [412, 250] on div at bounding box center [882, 422] width 1373 height 723
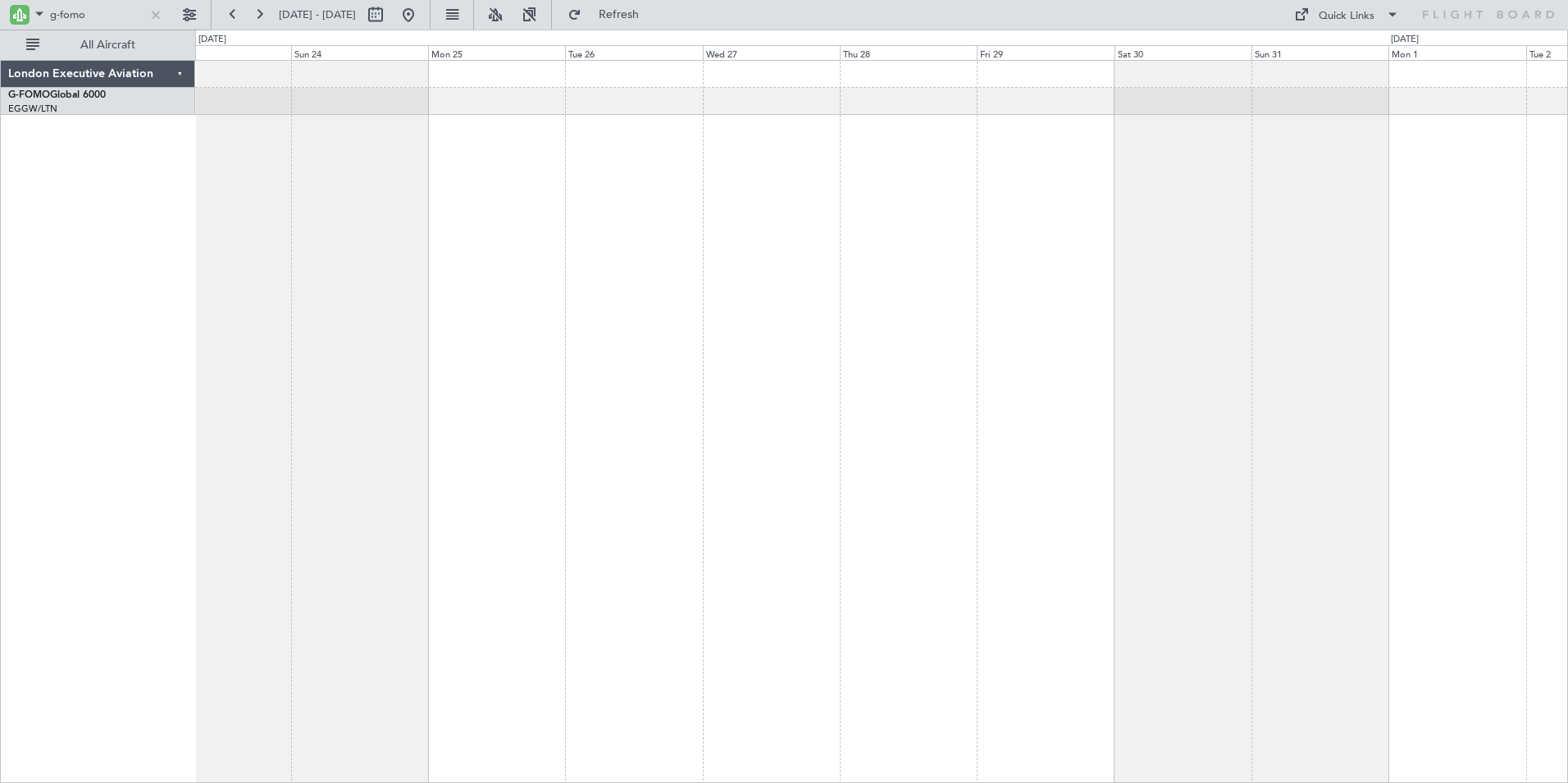
click at [521, 270] on div "Planned Maint [GEOGRAPHIC_DATA] ([GEOGRAPHIC_DATA])" at bounding box center [882, 422] width 1373 height 723
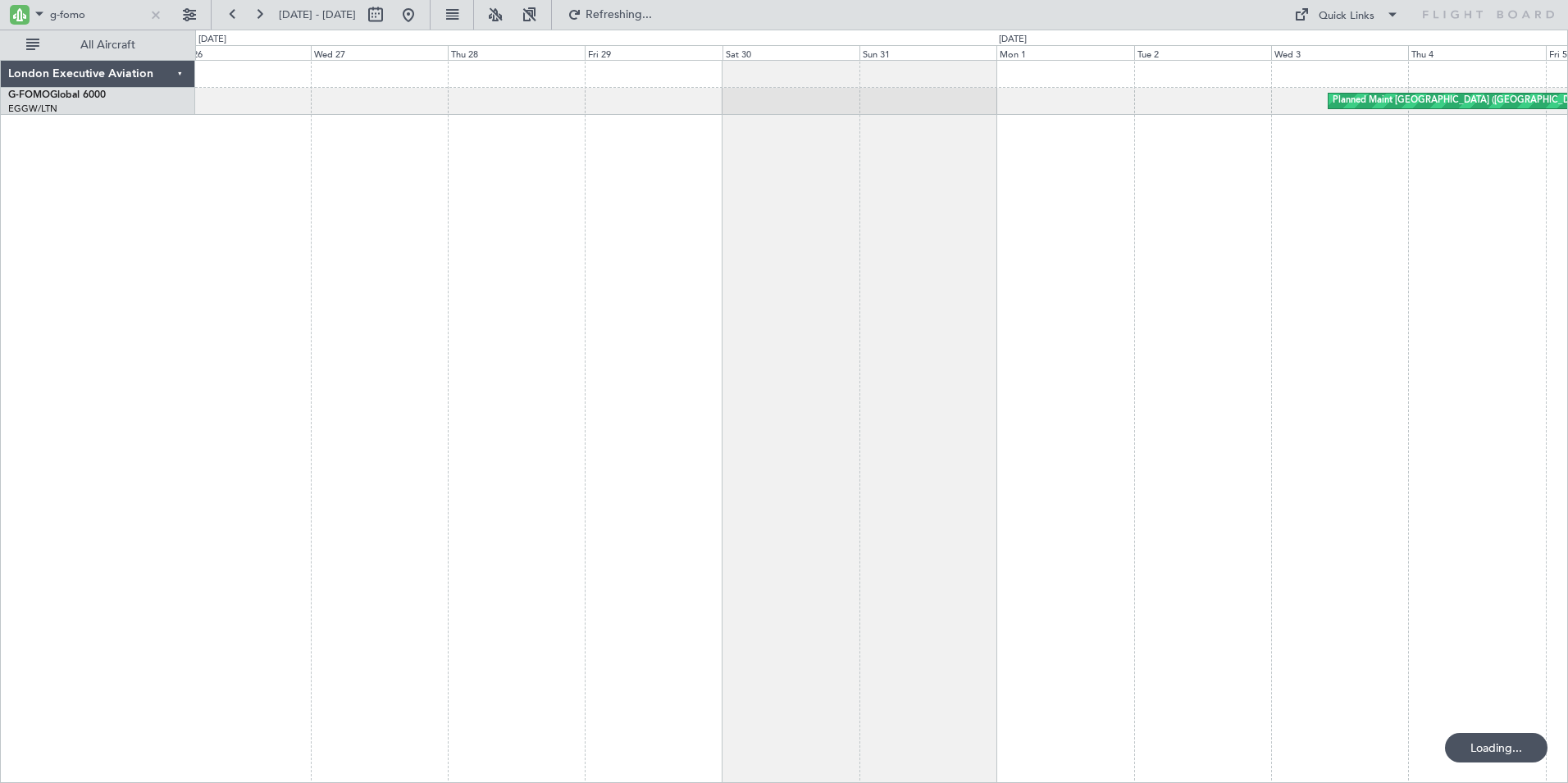
click at [865, 239] on div "Planned Maint [GEOGRAPHIC_DATA] ([GEOGRAPHIC_DATA])" at bounding box center [882, 422] width 1373 height 723
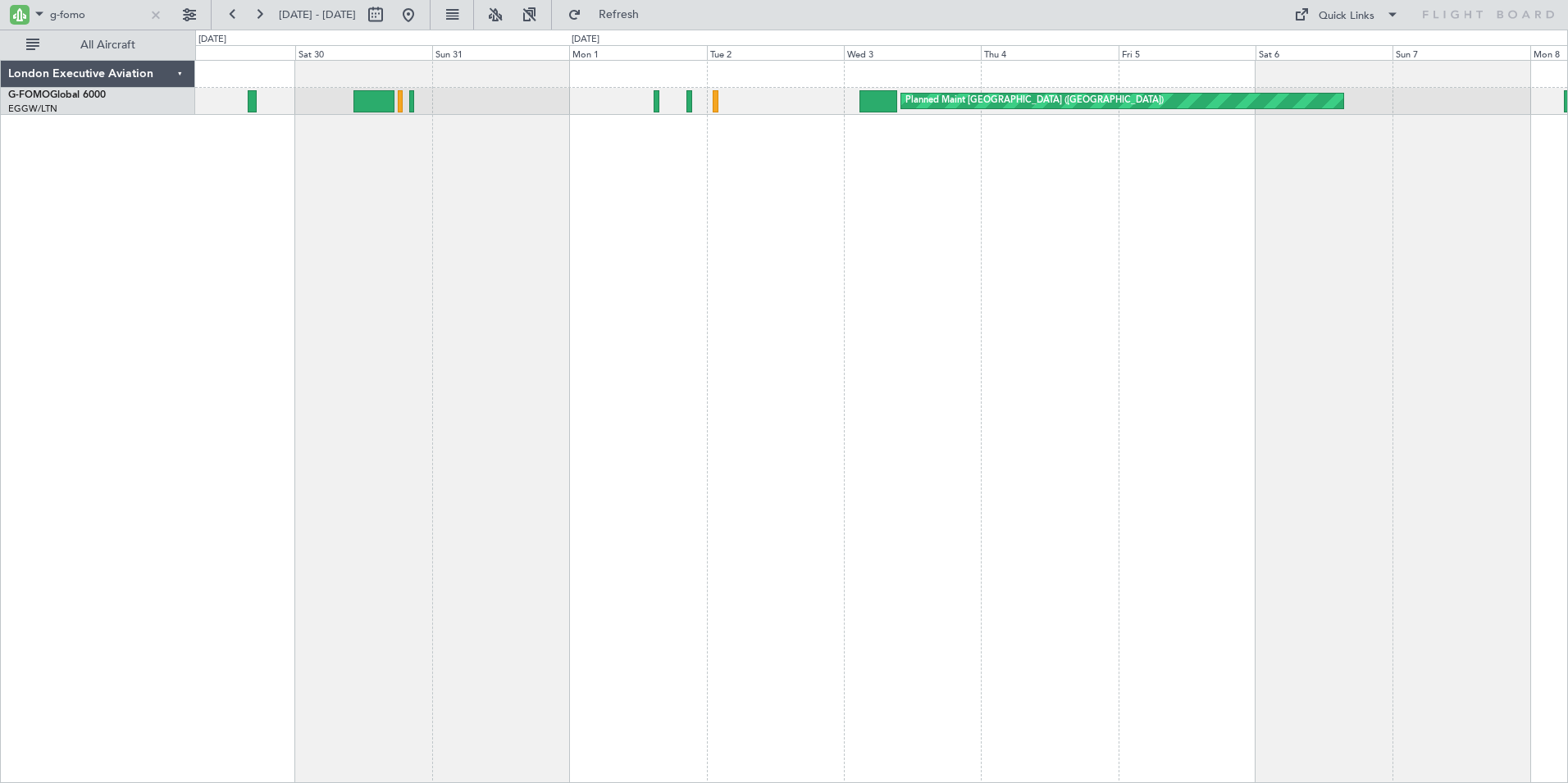
click at [403, 265] on div "Planned Maint [GEOGRAPHIC_DATA] ([GEOGRAPHIC_DATA])" at bounding box center [882, 422] width 1373 height 723
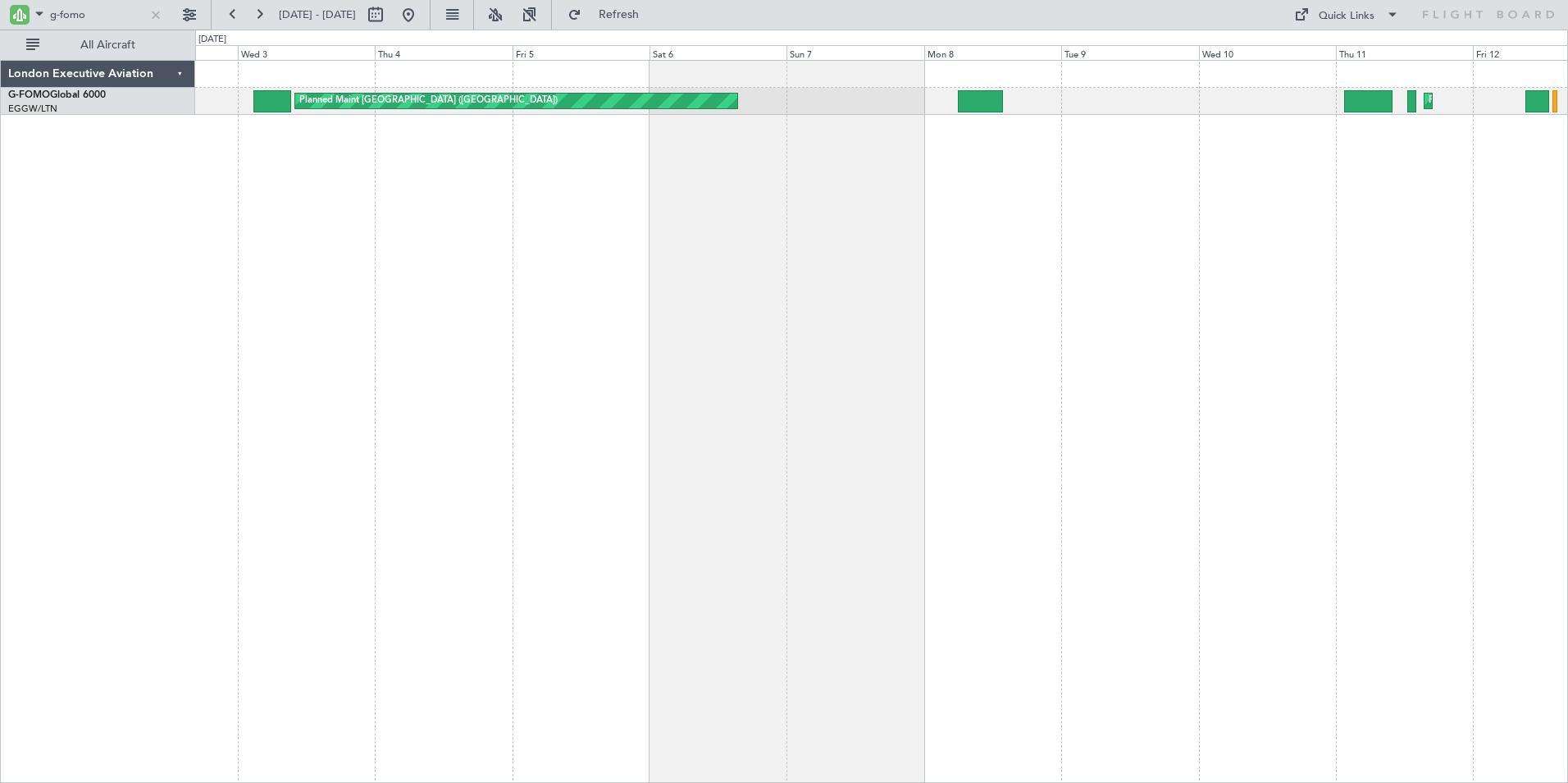
click at [604, 238] on div "Planned Maint [GEOGRAPHIC_DATA] ([GEOGRAPHIC_DATA]) Planned Maint [GEOGRAPHIC_D…" at bounding box center [882, 422] width 1373 height 723
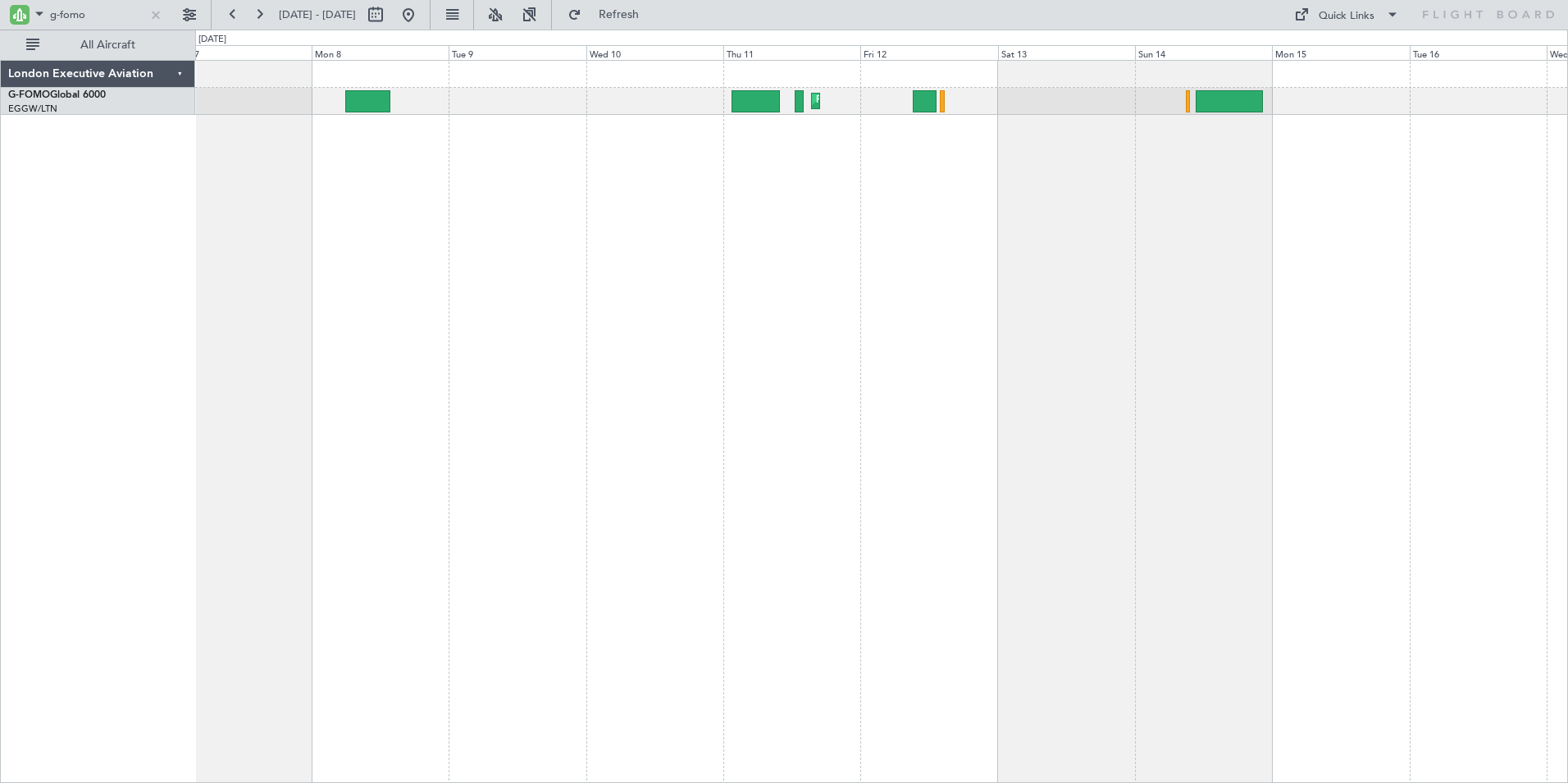
click at [769, 275] on div "Planned Maint [GEOGRAPHIC_DATA] ([GEOGRAPHIC_DATA]) Planned Maint [GEOGRAPHIC_D…" at bounding box center [882, 422] width 1373 height 723
